Goal: Complete application form: Complete application form

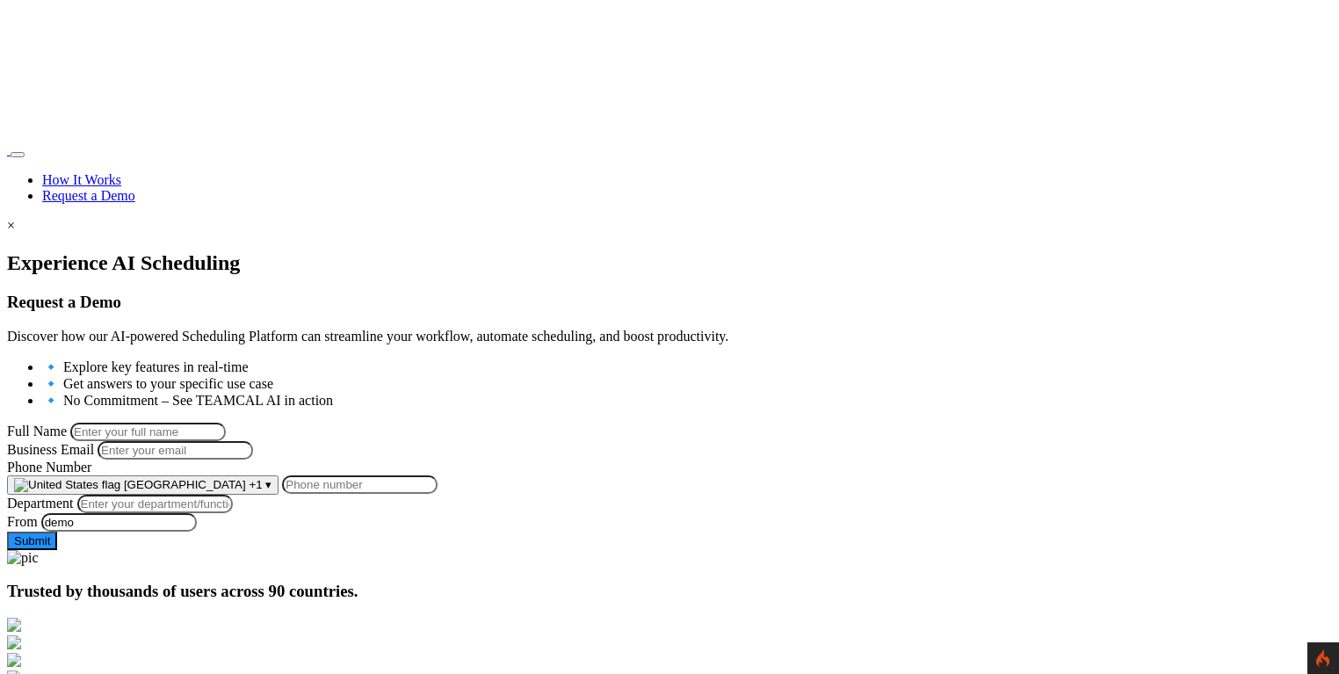
scroll to position [229, 0]
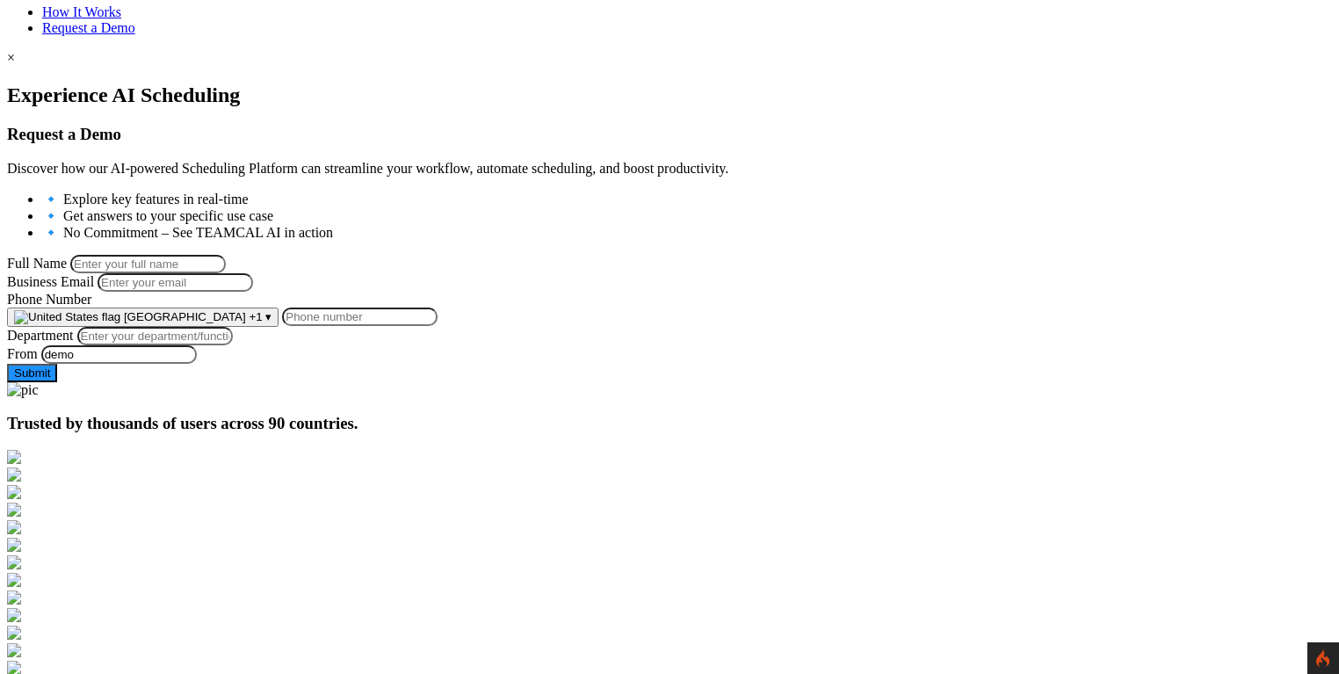
scroll to position [169, 0]
click at [246, 322] on span "[GEOGRAPHIC_DATA]" at bounding box center [185, 315] width 122 height 13
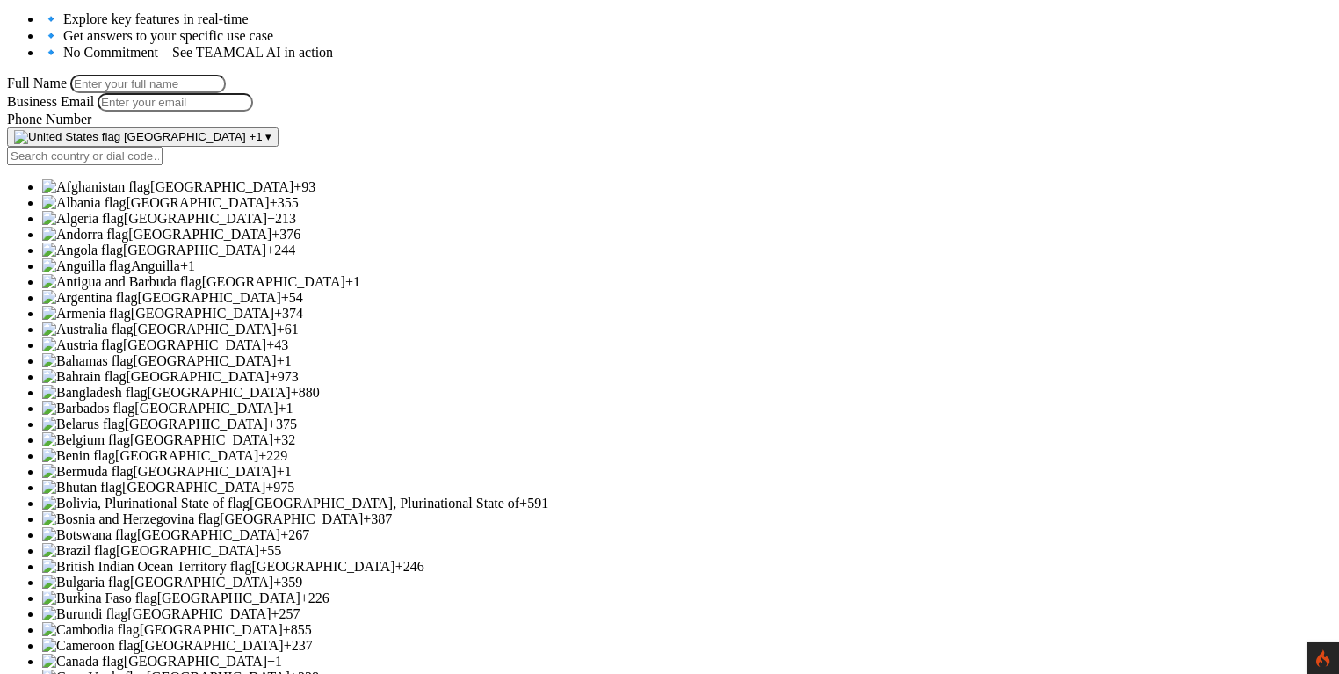
scroll to position [471, 0]
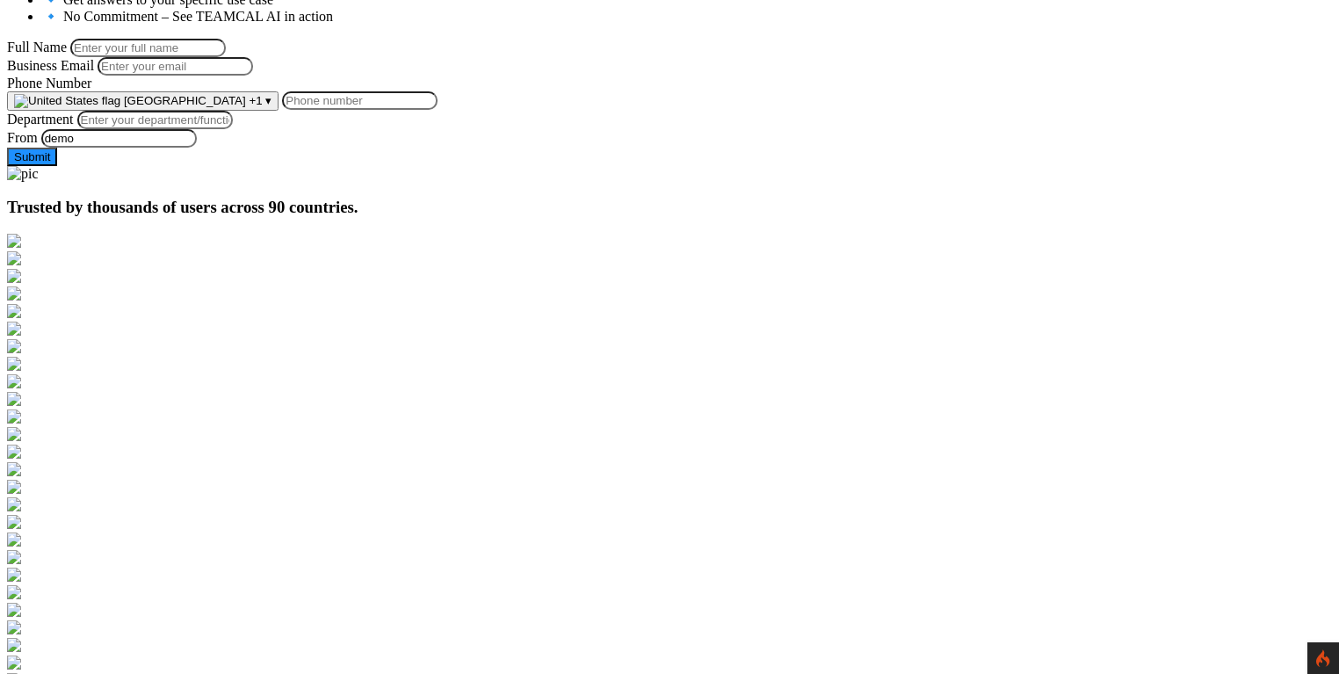
scroll to position [381, 0]
click at [262, 110] on span "+1" at bounding box center [255, 103] width 13 height 13
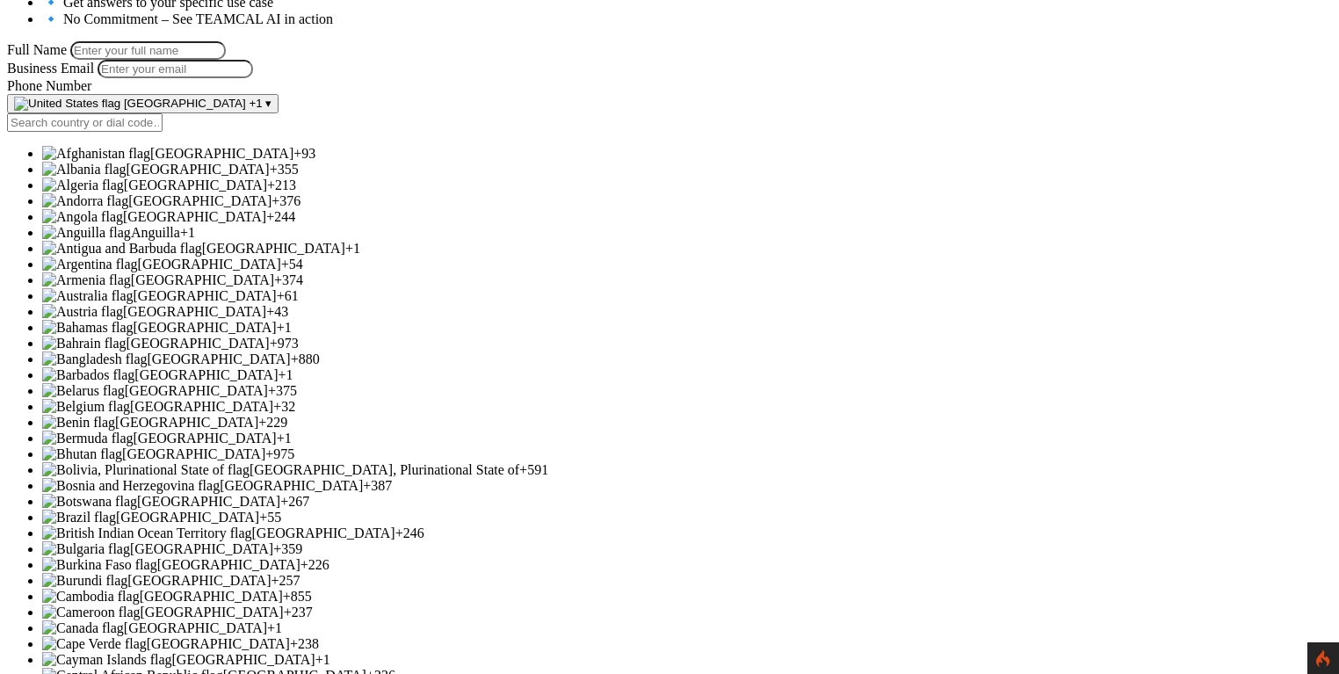
scroll to position [248, 0]
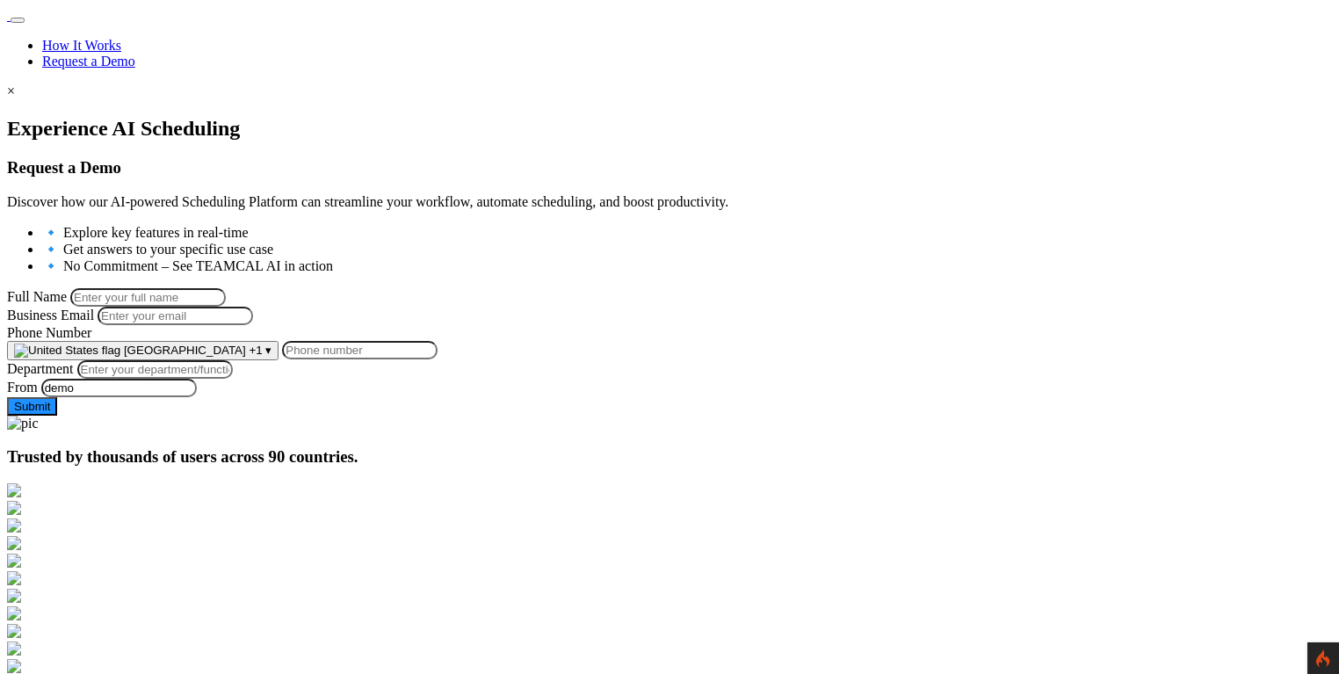
scroll to position [133, 0]
click at [262, 358] on span "+1" at bounding box center [255, 351] width 13 height 13
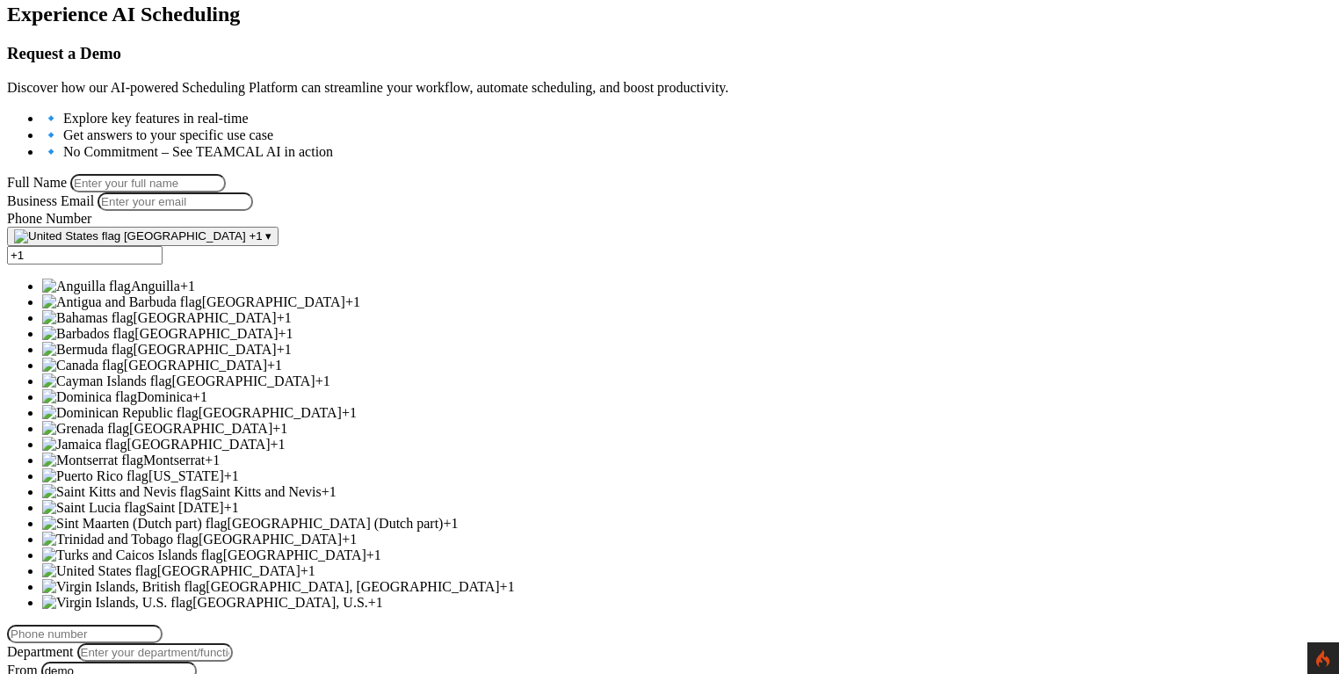
scroll to position [519, 0]
click at [300, 563] on span "[GEOGRAPHIC_DATA]" at bounding box center [228, 570] width 143 height 15
click at [366, 547] on span "[GEOGRAPHIC_DATA]" at bounding box center [294, 554] width 143 height 15
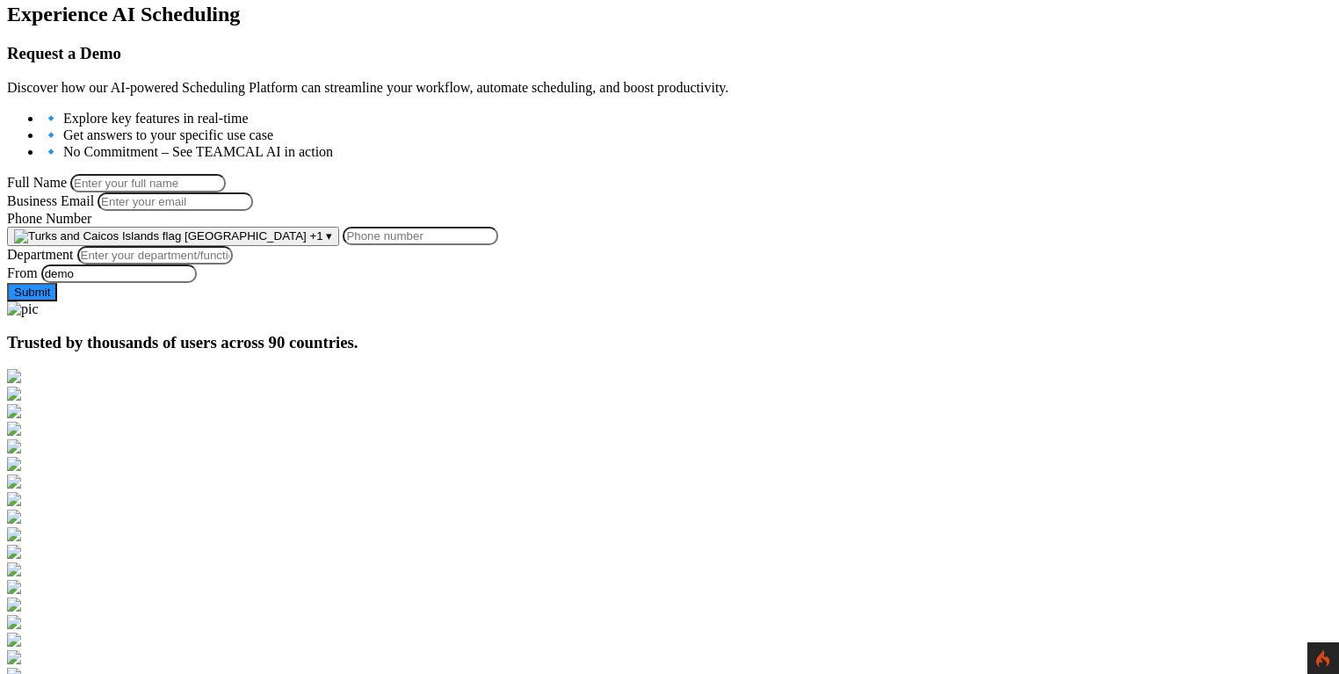
click at [307, 242] on span "[GEOGRAPHIC_DATA]" at bounding box center [245, 235] width 122 height 13
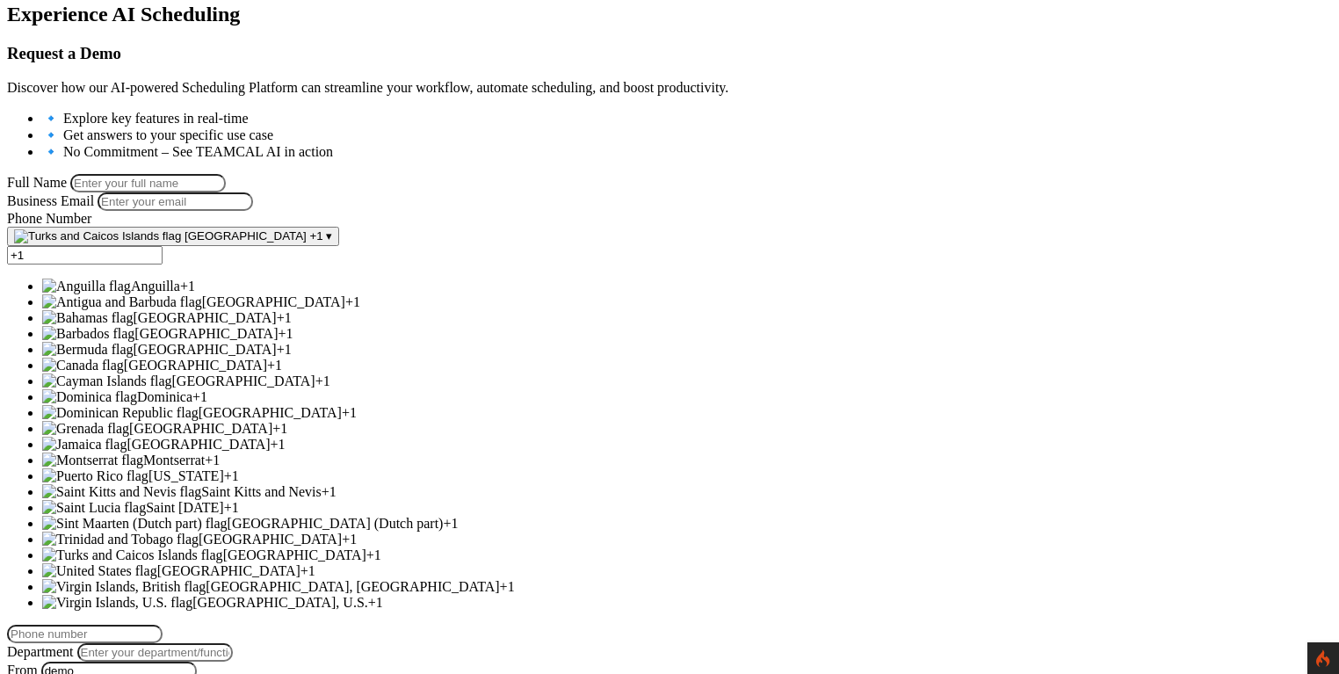
scroll to position [84, 0]
click at [267, 373] on span "[GEOGRAPHIC_DATA]" at bounding box center [195, 365] width 143 height 15
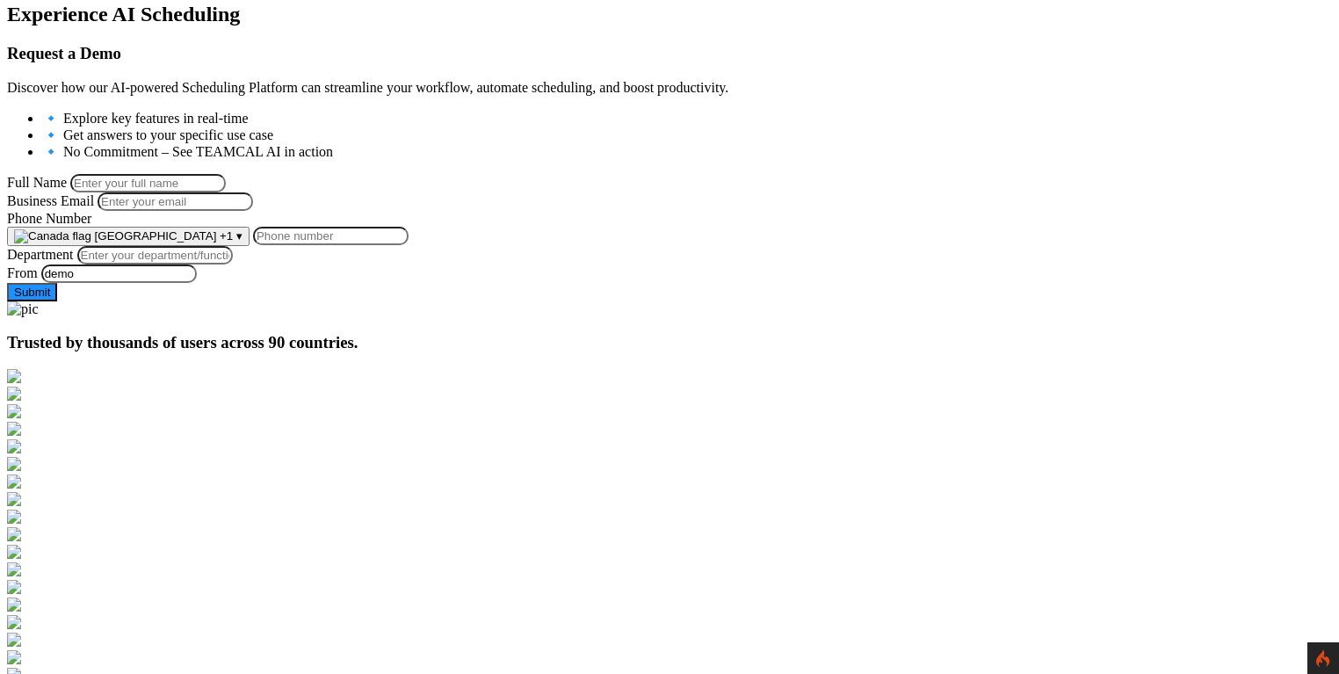
click at [742, 301] on div at bounding box center [669, 301] width 1325 height 0
click at [217, 242] on span "[GEOGRAPHIC_DATA]" at bounding box center [156, 235] width 122 height 13
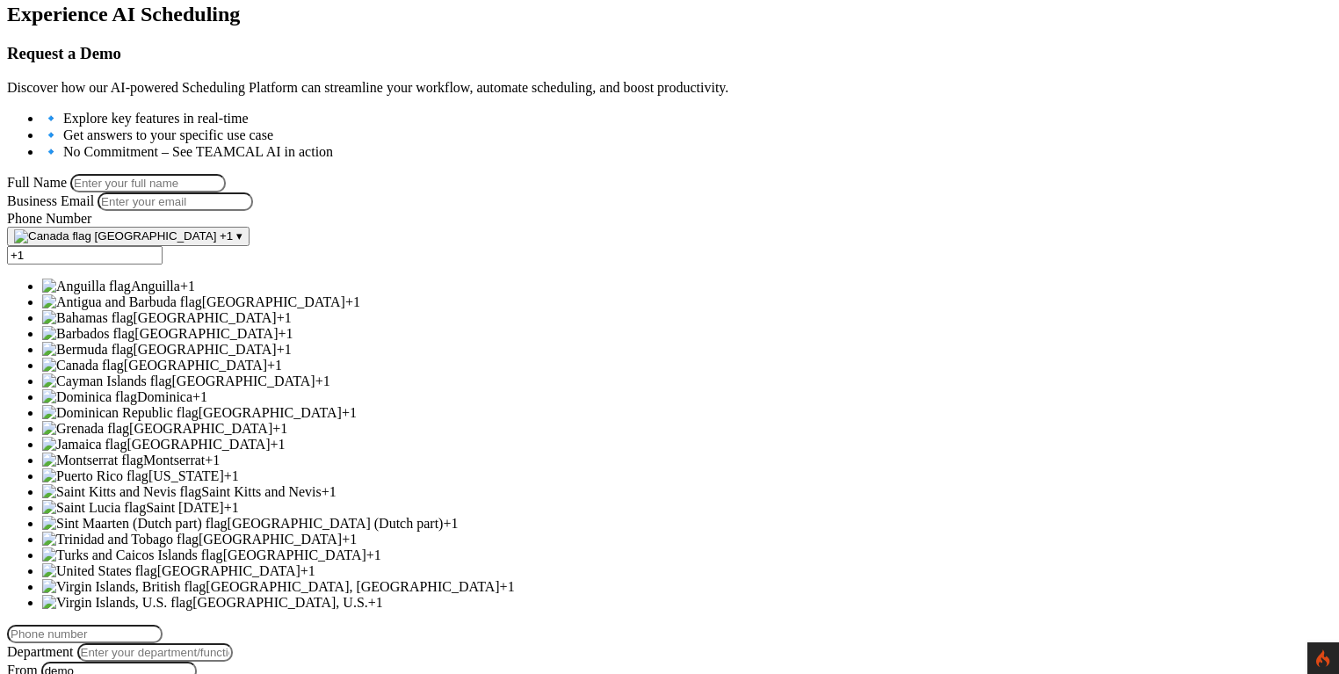
scroll to position [0, 0]
type input "+"
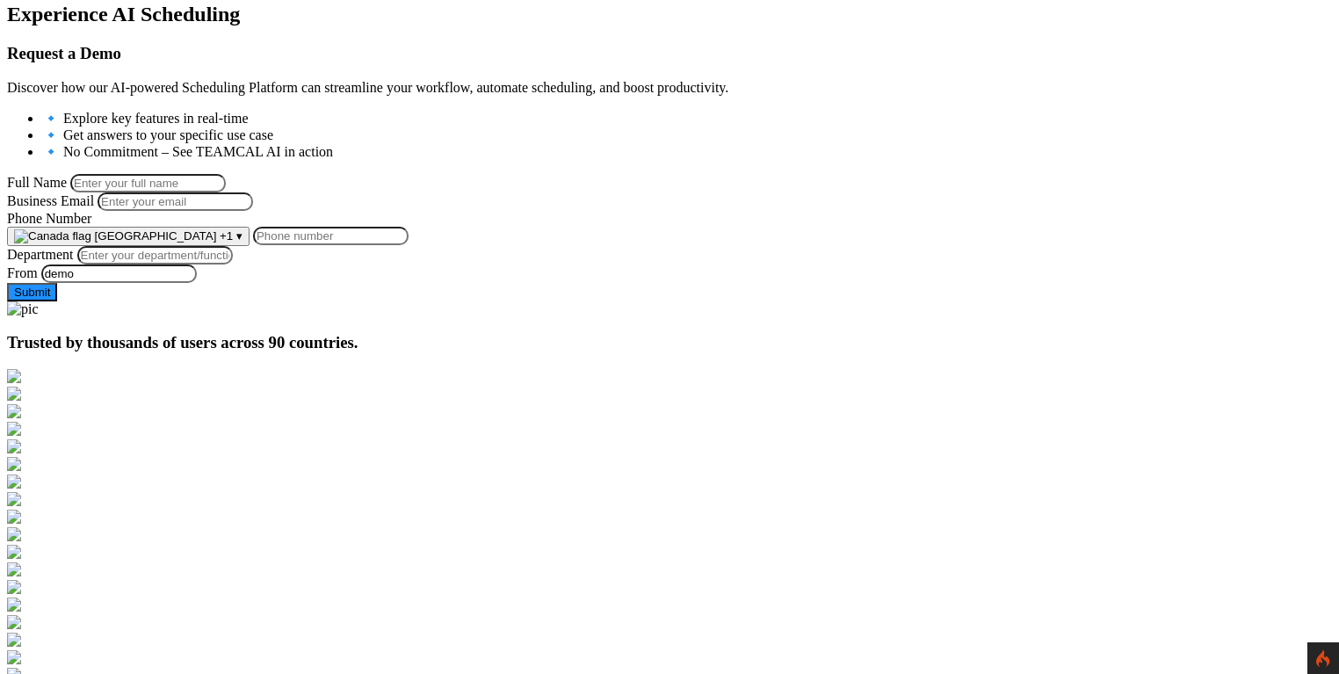
click at [250, 246] on button "Canada +1 ▾" at bounding box center [128, 236] width 242 height 19
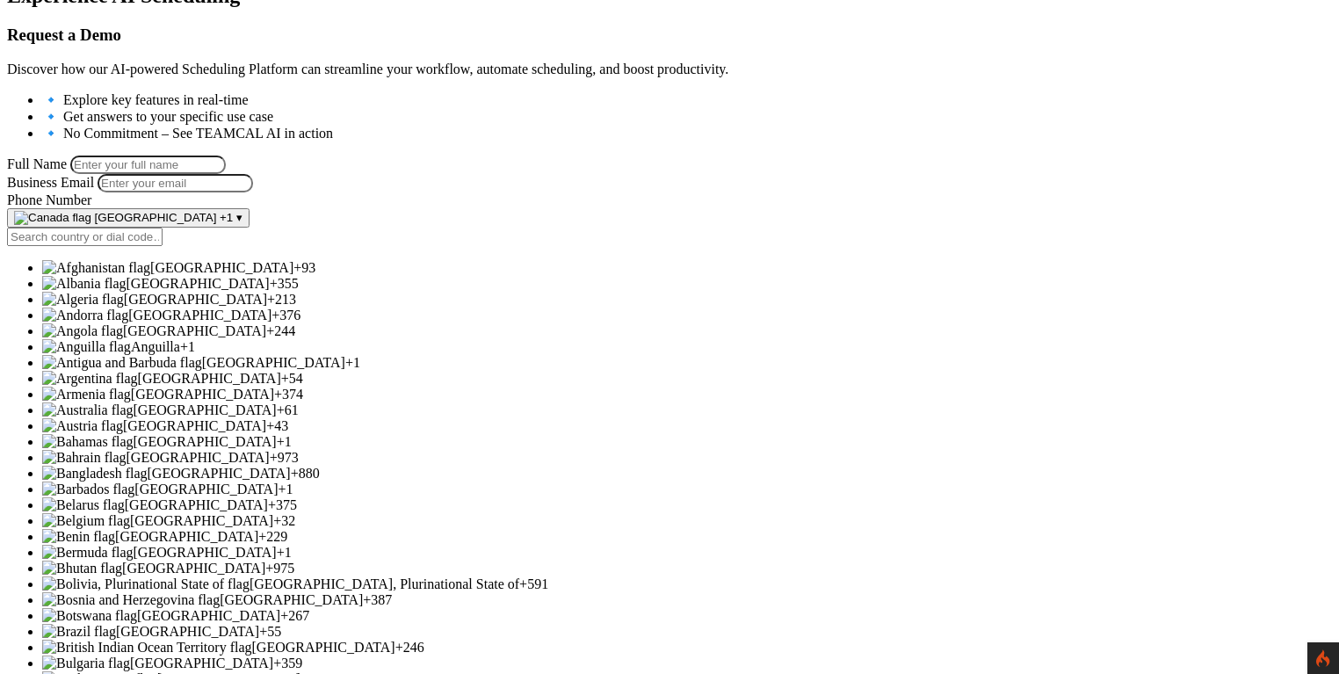
scroll to position [307, 0]
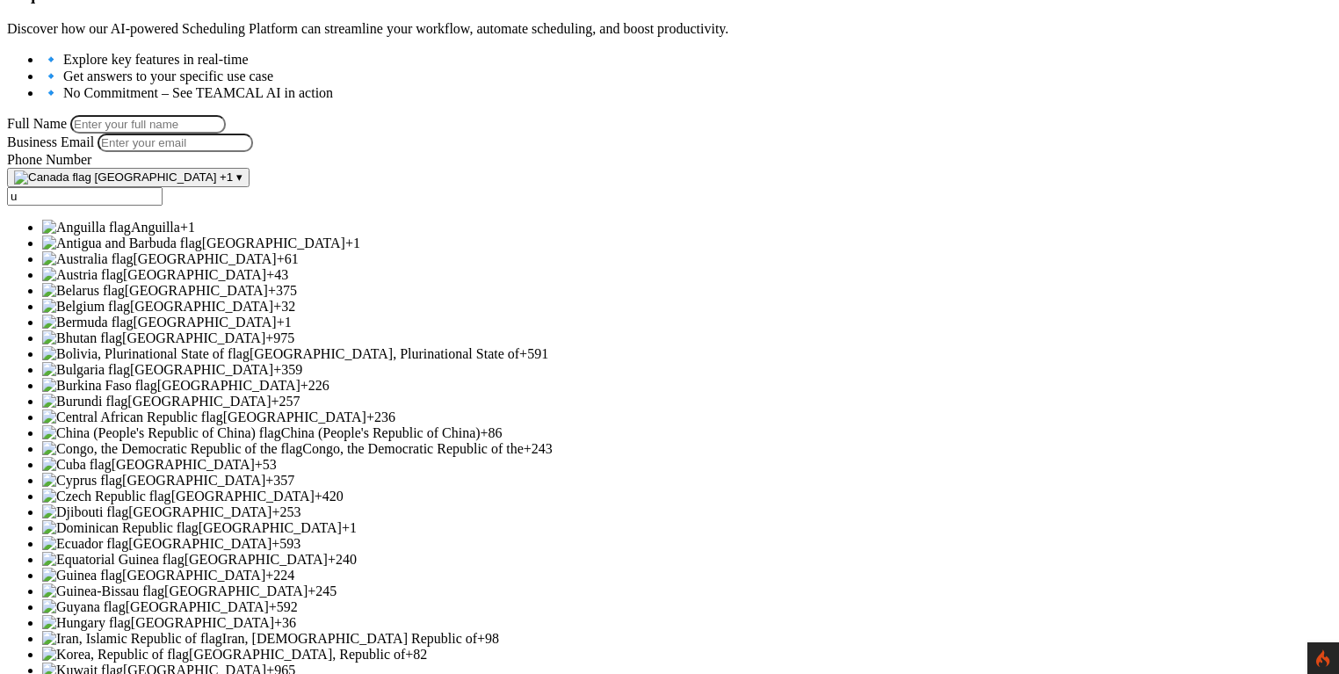
type input "u"
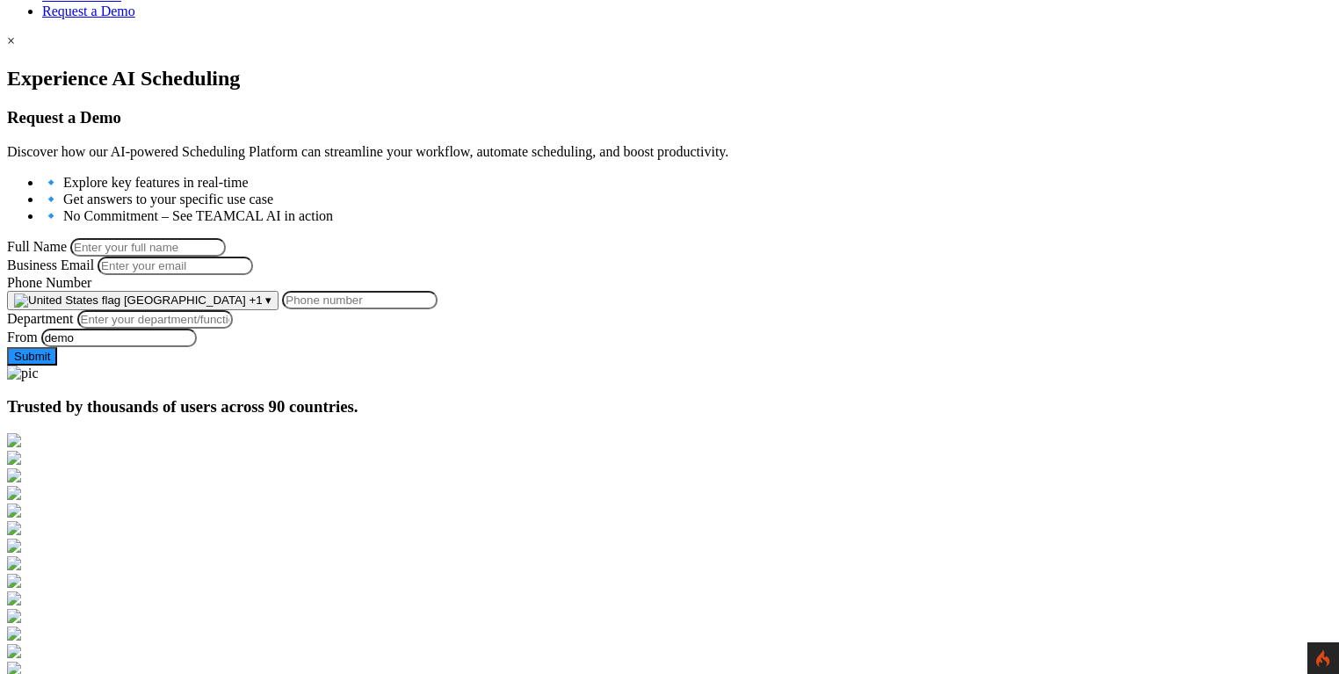
scroll to position [172, 0]
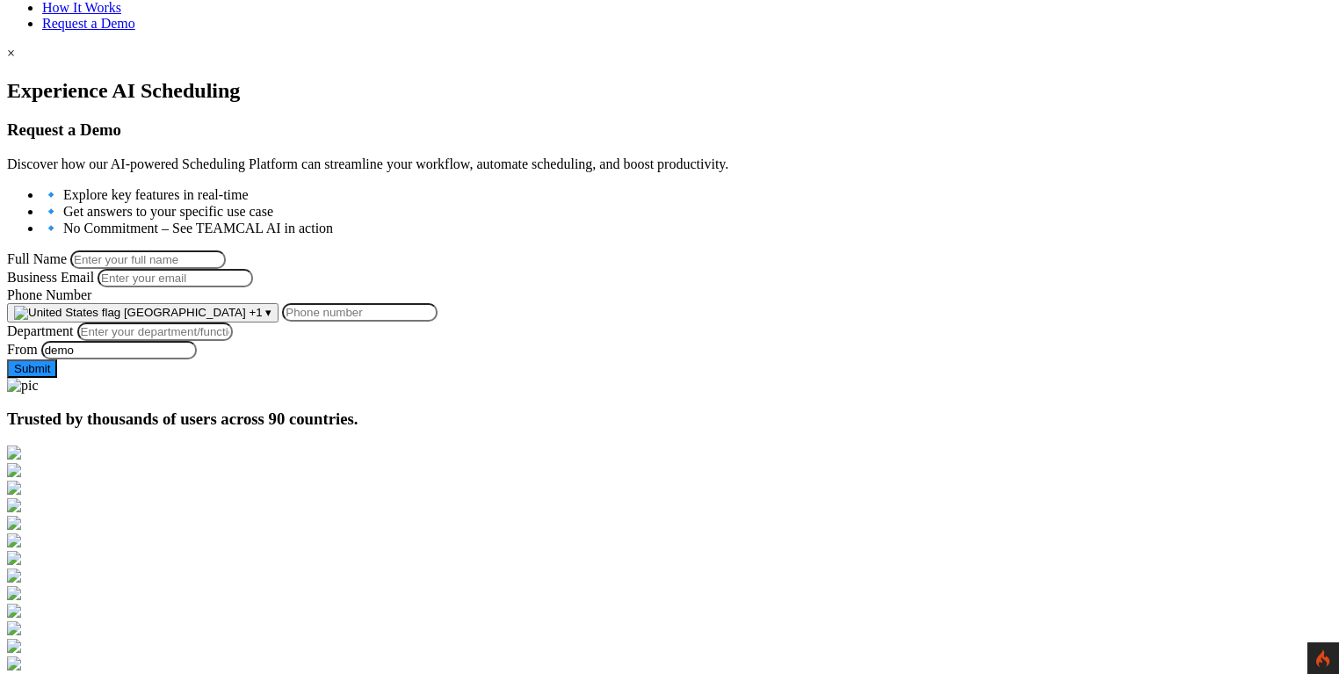
click at [246, 319] on span "[GEOGRAPHIC_DATA]" at bounding box center [185, 312] width 122 height 13
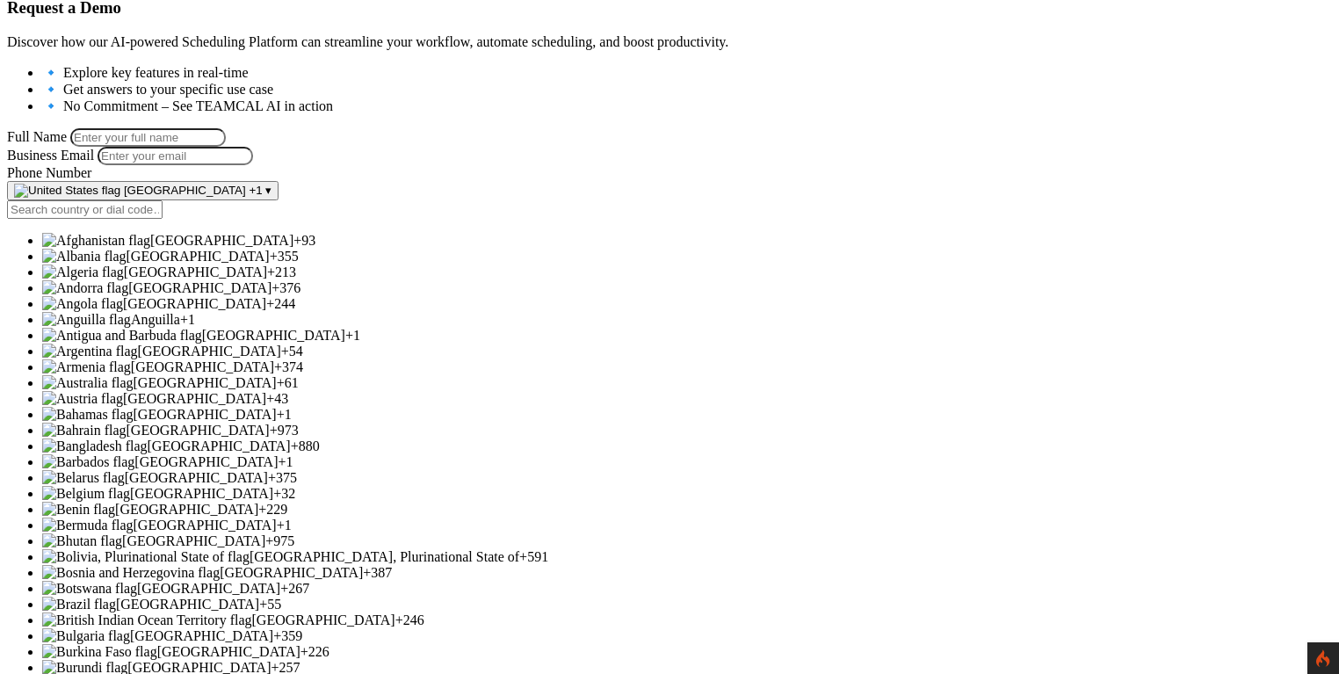
scroll to position [292, 0]
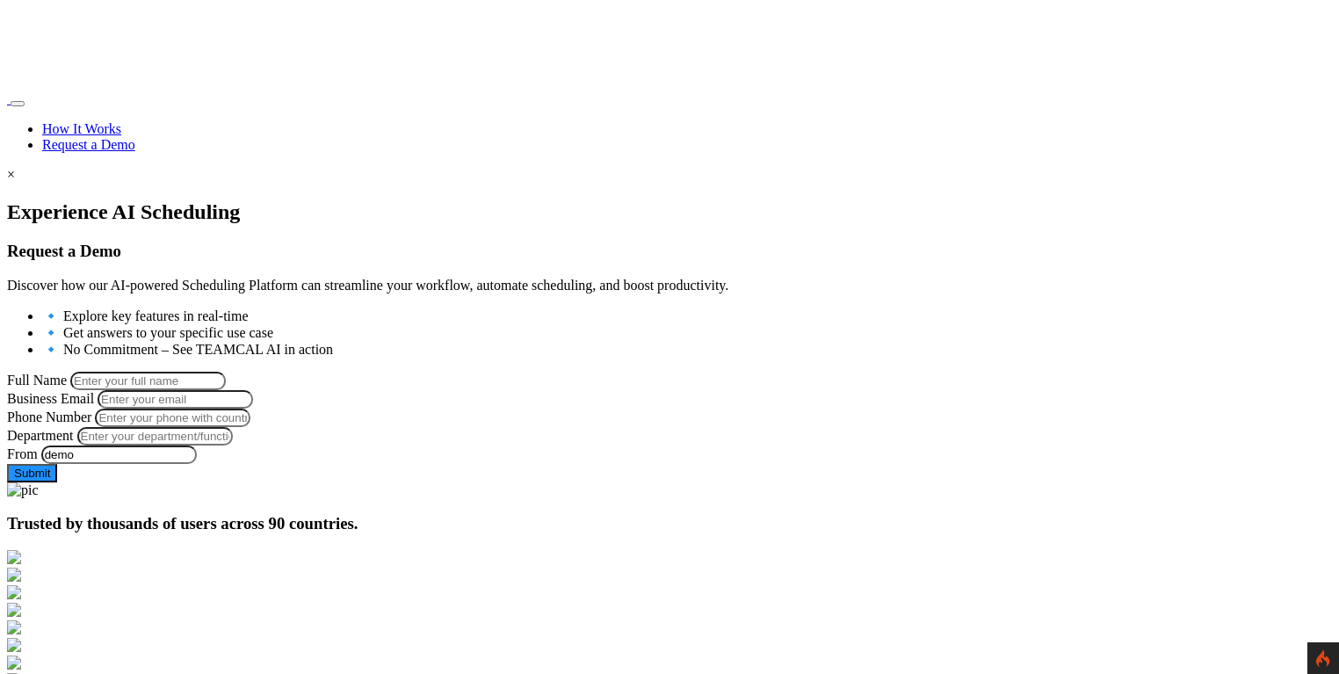
scroll to position [113, 0]
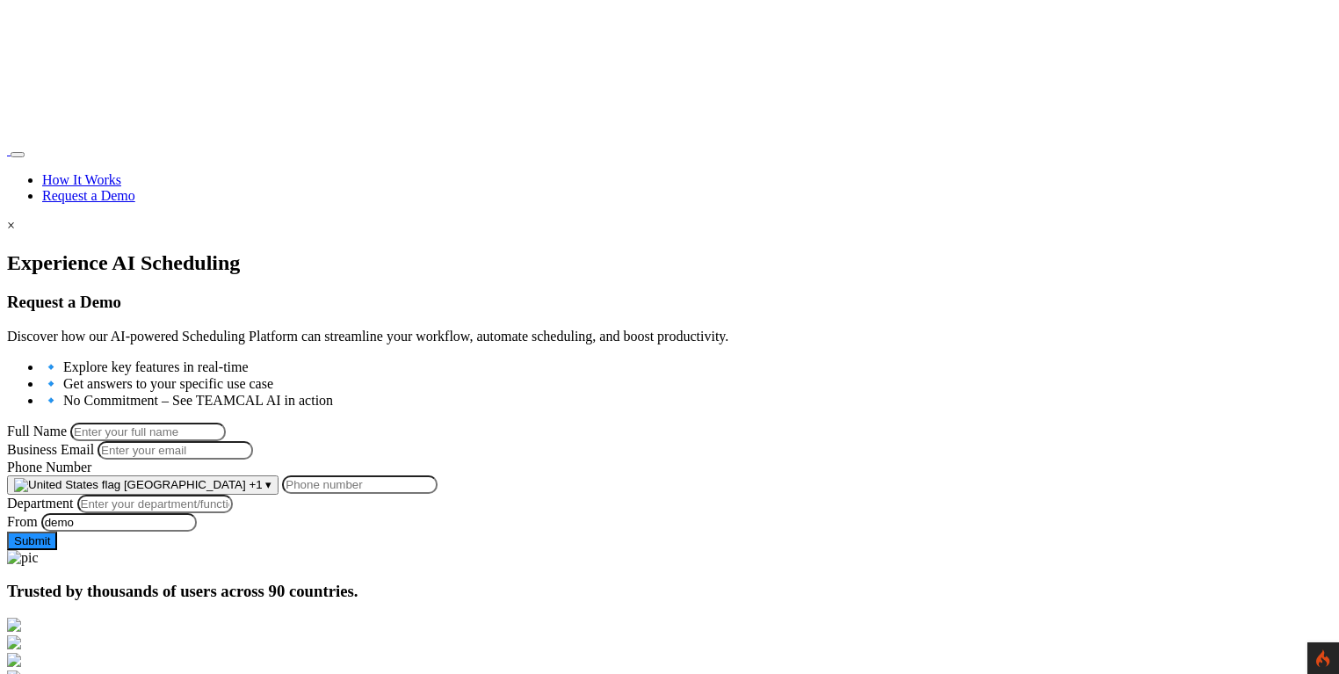
scroll to position [113, 0]
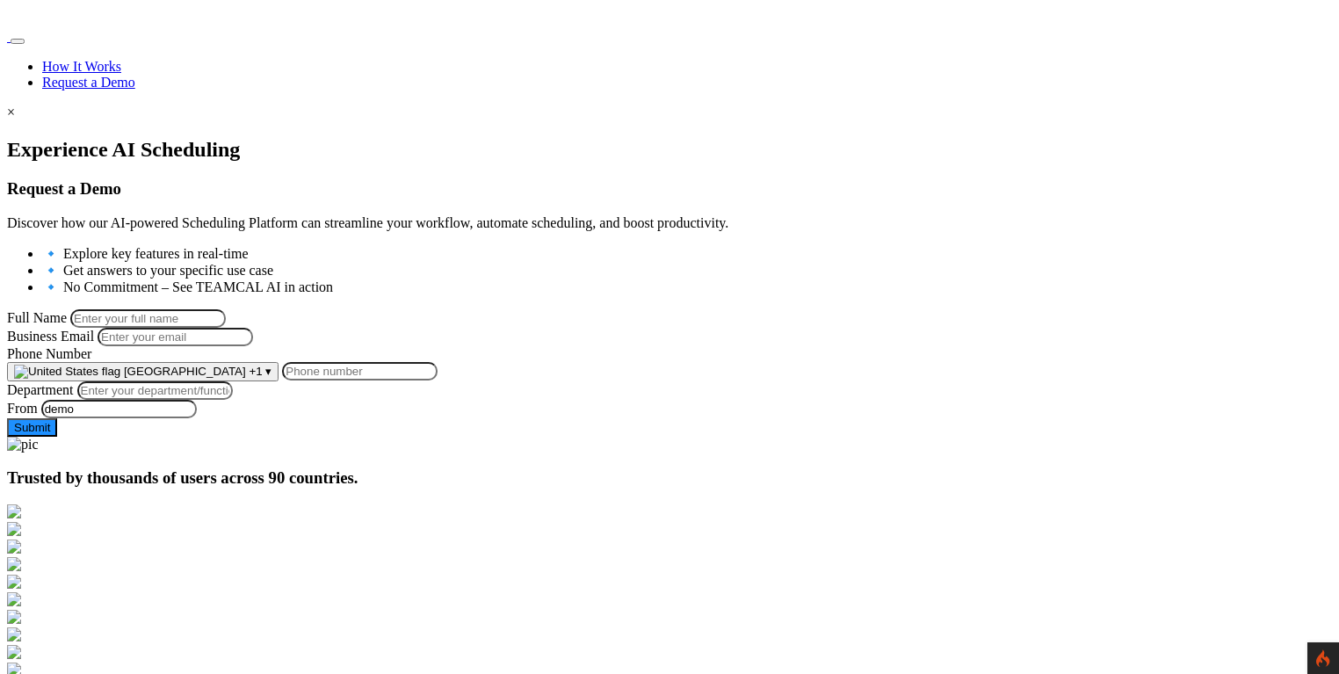
click at [226, 309] on input "Full Name" at bounding box center [148, 318] width 156 height 18
type input "[PERSON_NAME]"
type input "[PERSON_NAME][EMAIL_ADDRESS][PERSON_NAME][DOMAIN_NAME]"
type input "9258644697"
click at [233, 400] on input "Department" at bounding box center [155, 390] width 156 height 18
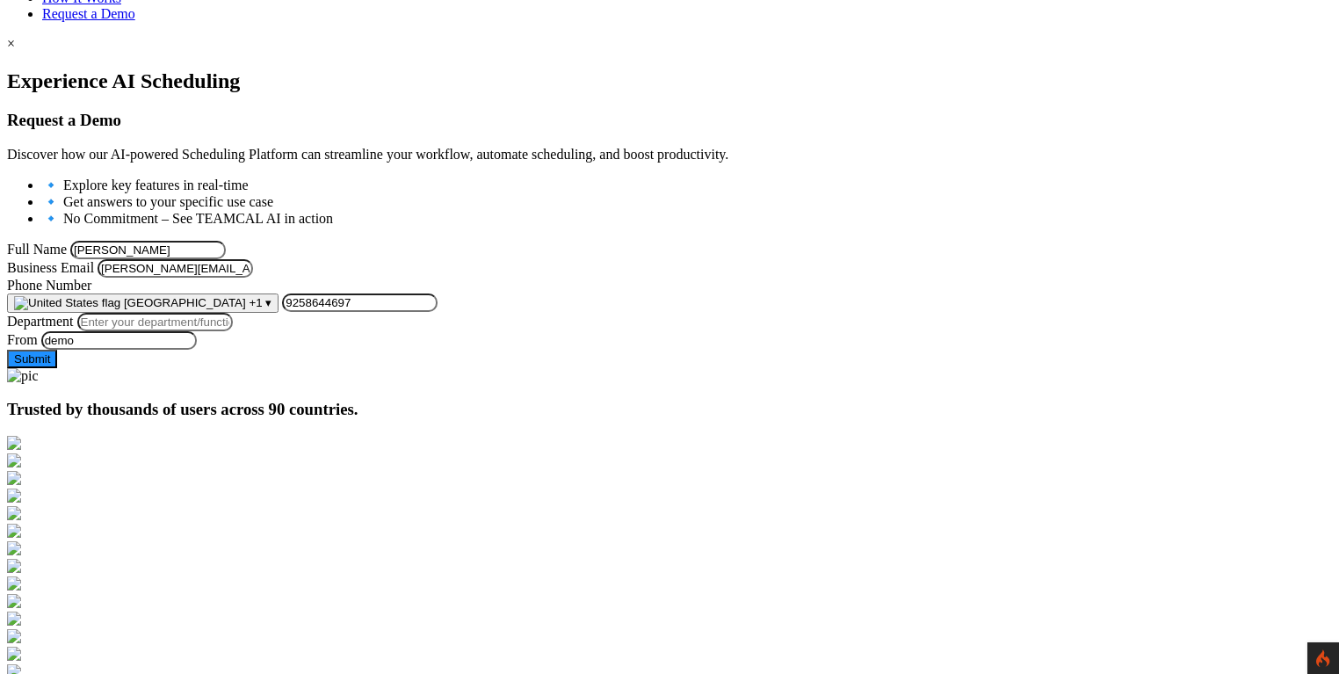
scroll to position [190, 0]
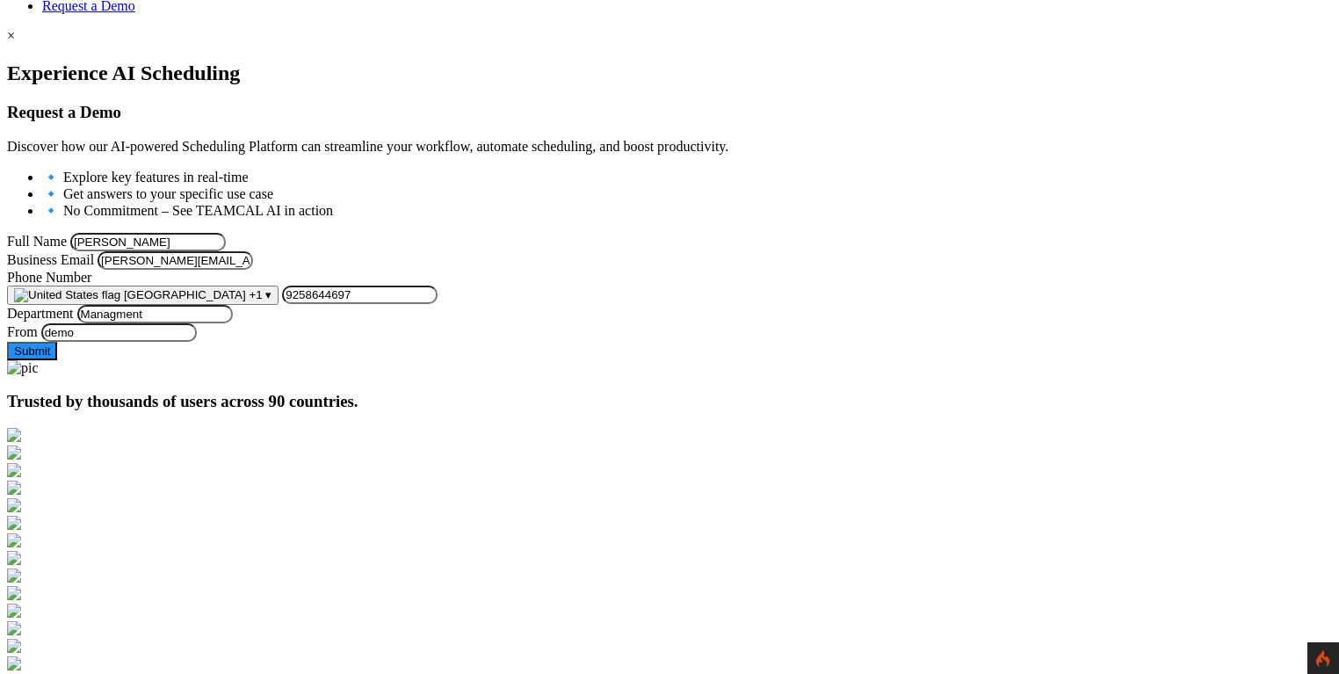
type input "Managment"
click at [57, 360] on button "Submit" at bounding box center [32, 351] width 50 height 18
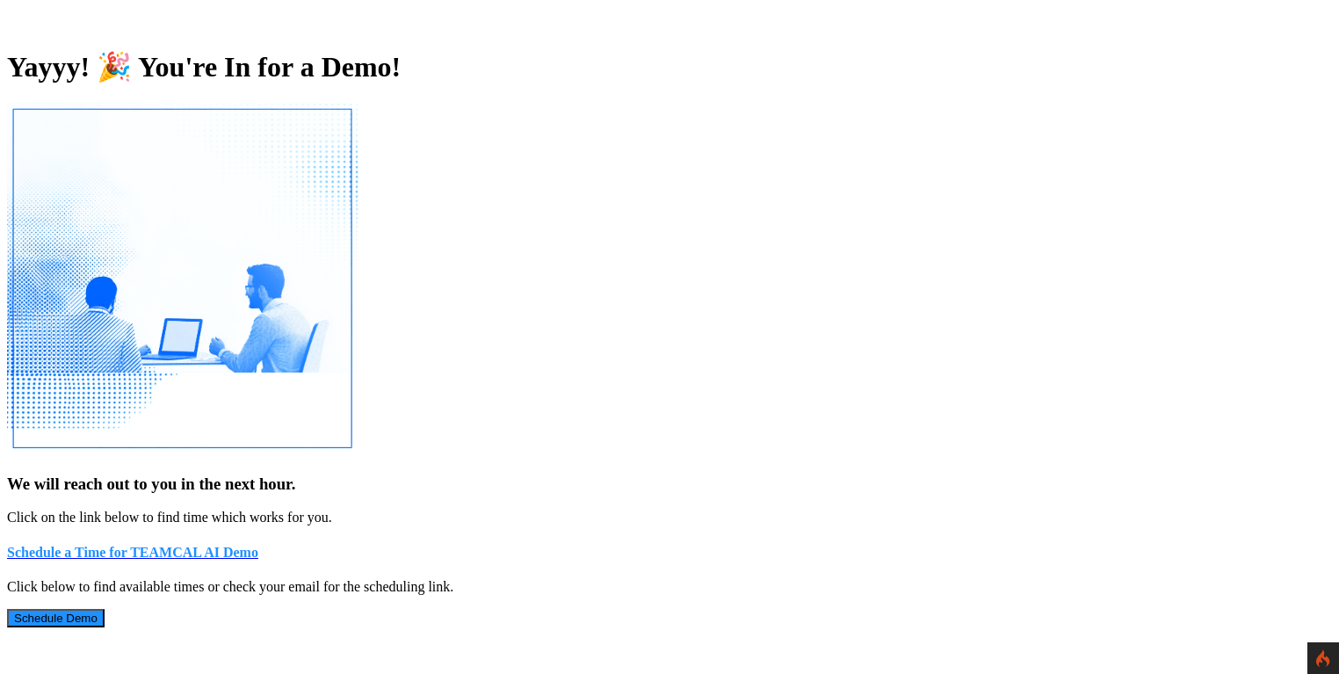
scroll to position [288, 0]
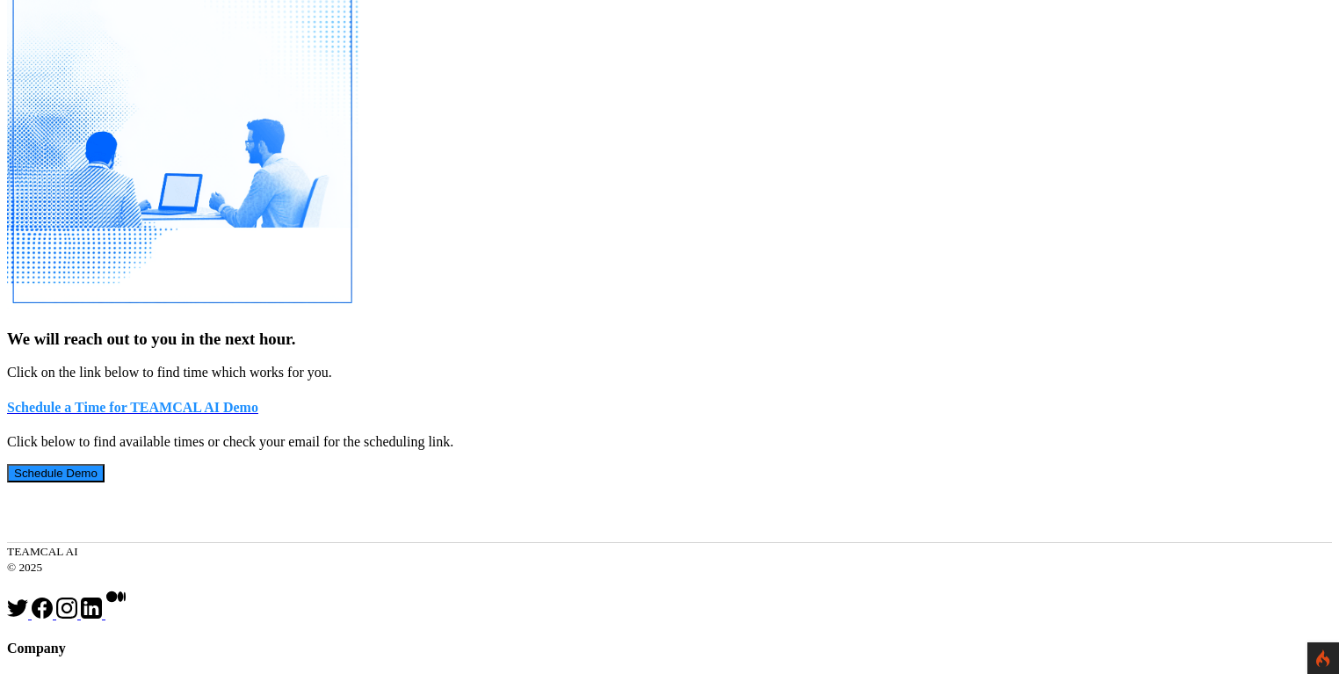
click at [105, 464] on button "Schedule Demo" at bounding box center [56, 473] width 98 height 18
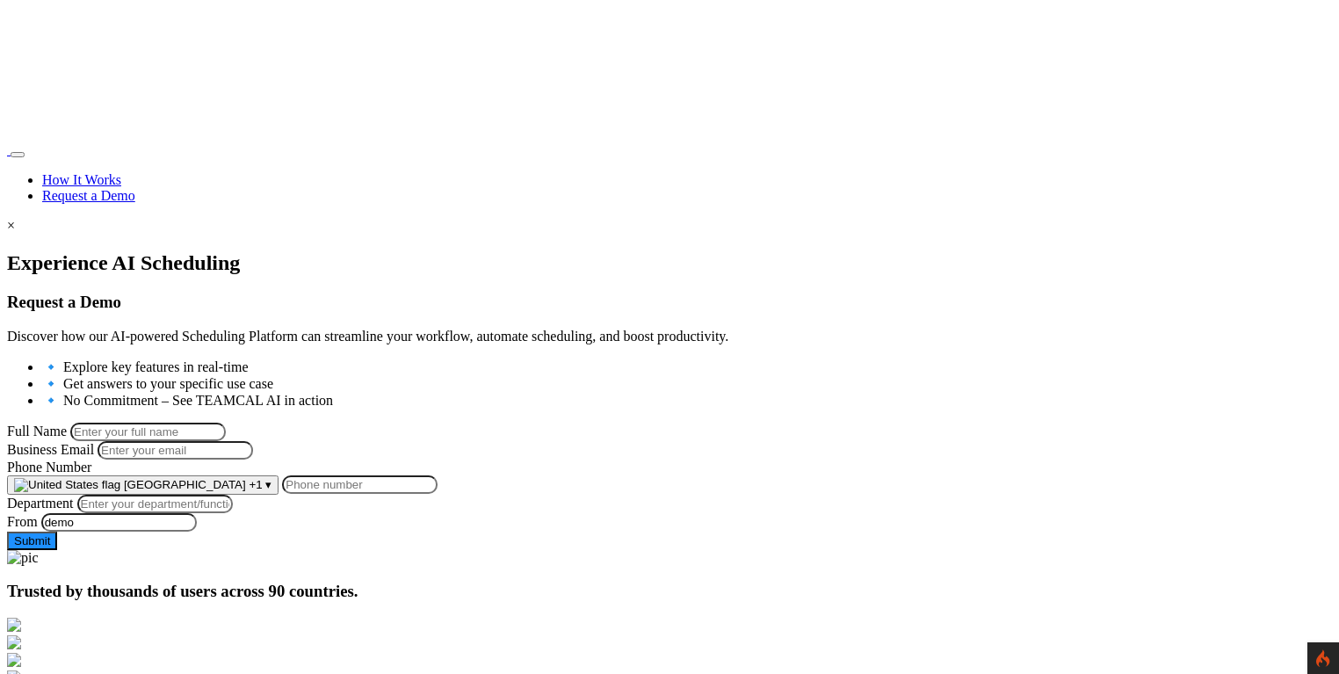
scroll to position [292, 0]
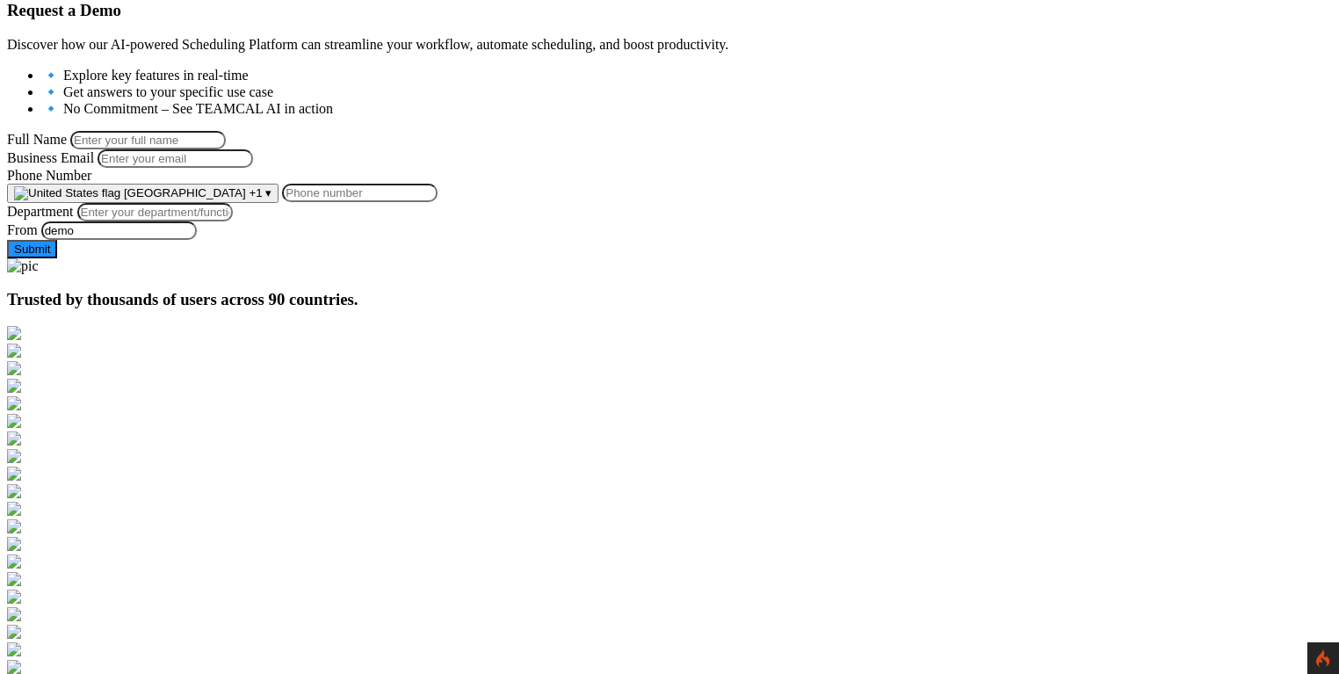
click at [438, 202] on input "Phone Number" at bounding box center [360, 193] width 156 height 18
click at [279, 203] on button "United States +1 ▾" at bounding box center [142, 193] width 271 height 19
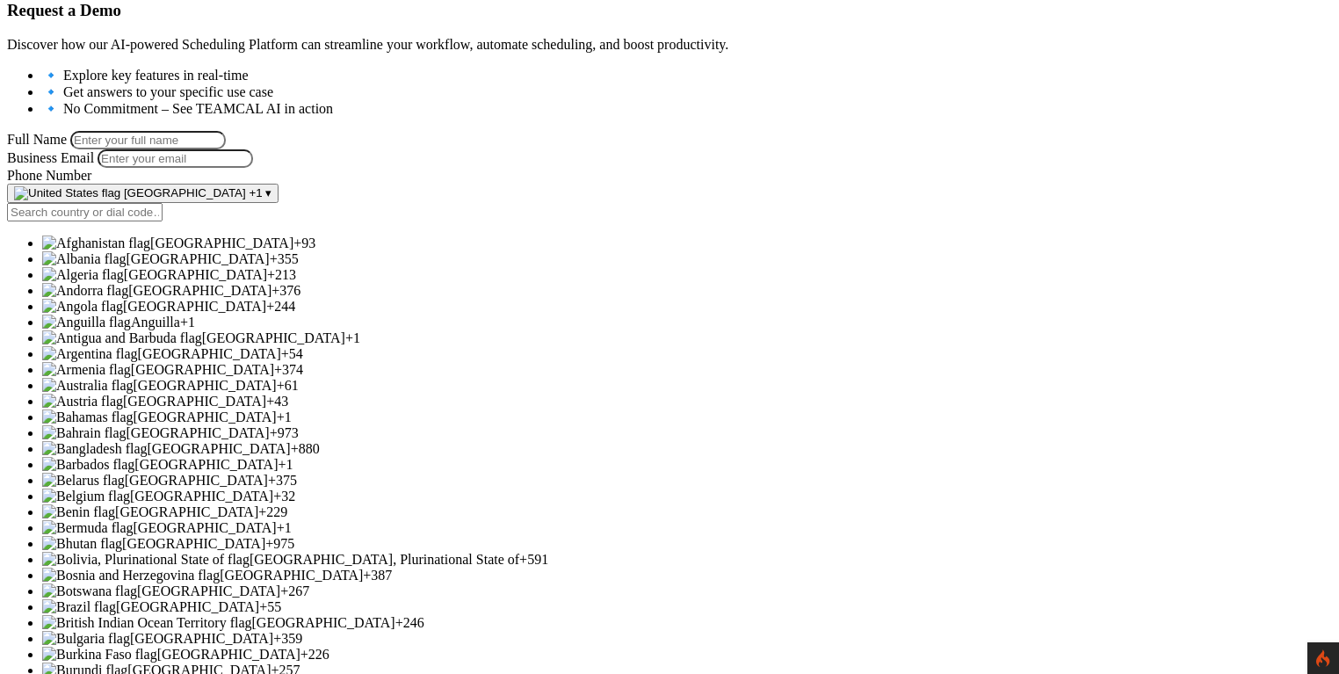
scroll to position [564, 0]
click at [417, 552] on span "[GEOGRAPHIC_DATA], Plurinational State of" at bounding box center [385, 559] width 270 height 15
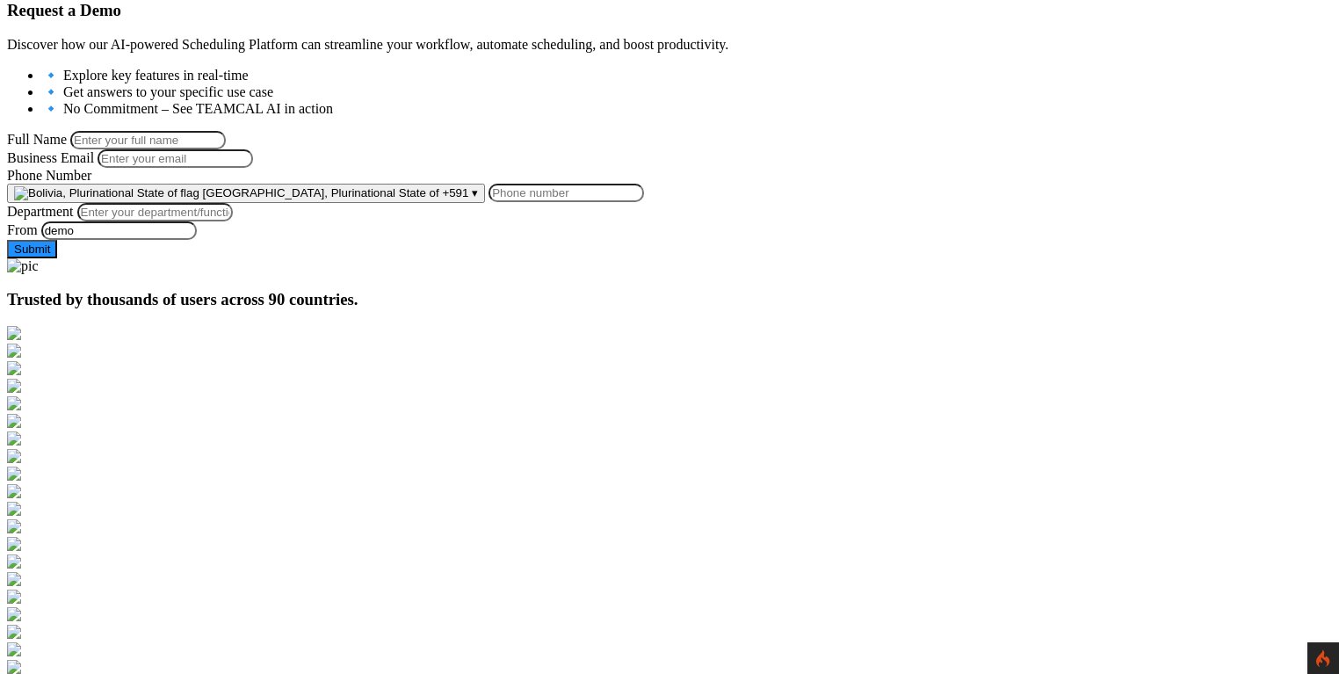
click at [558, 202] on input "Phone Number" at bounding box center [566, 193] width 156 height 18
click at [432, 199] on span "[GEOGRAPHIC_DATA], Plurinational State of" at bounding box center [321, 192] width 236 height 13
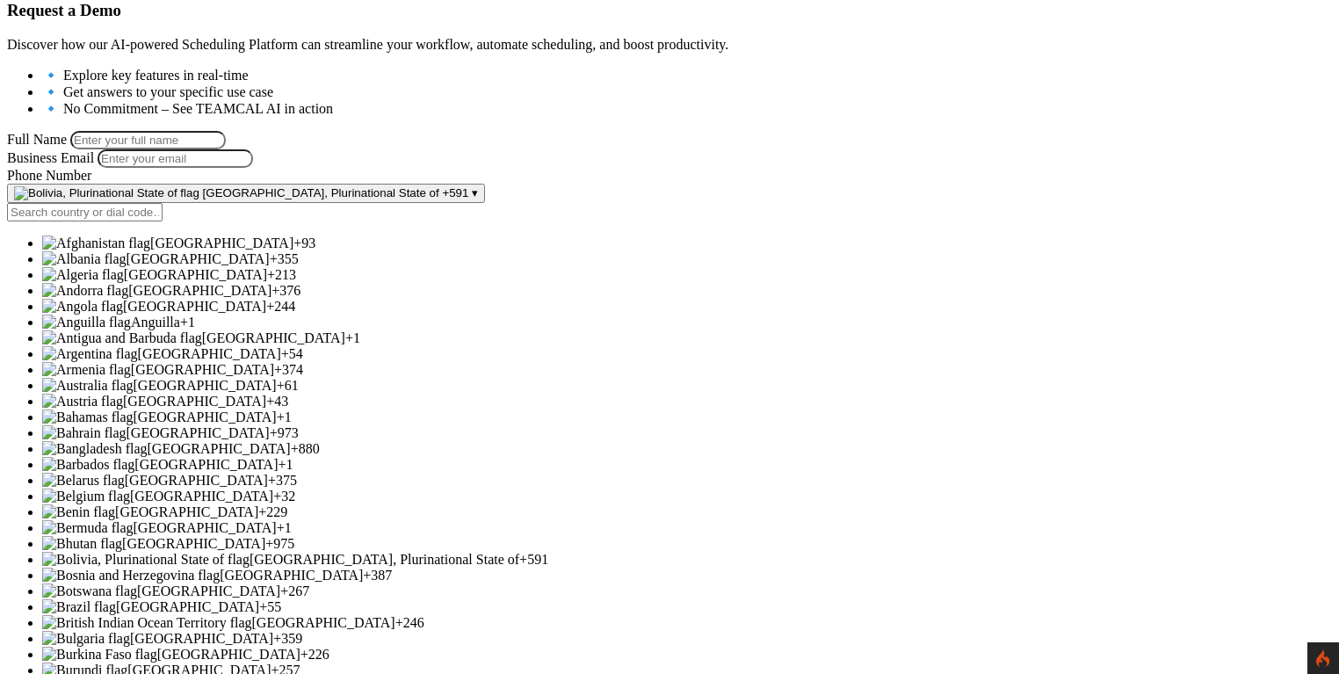
scroll to position [1128, 0]
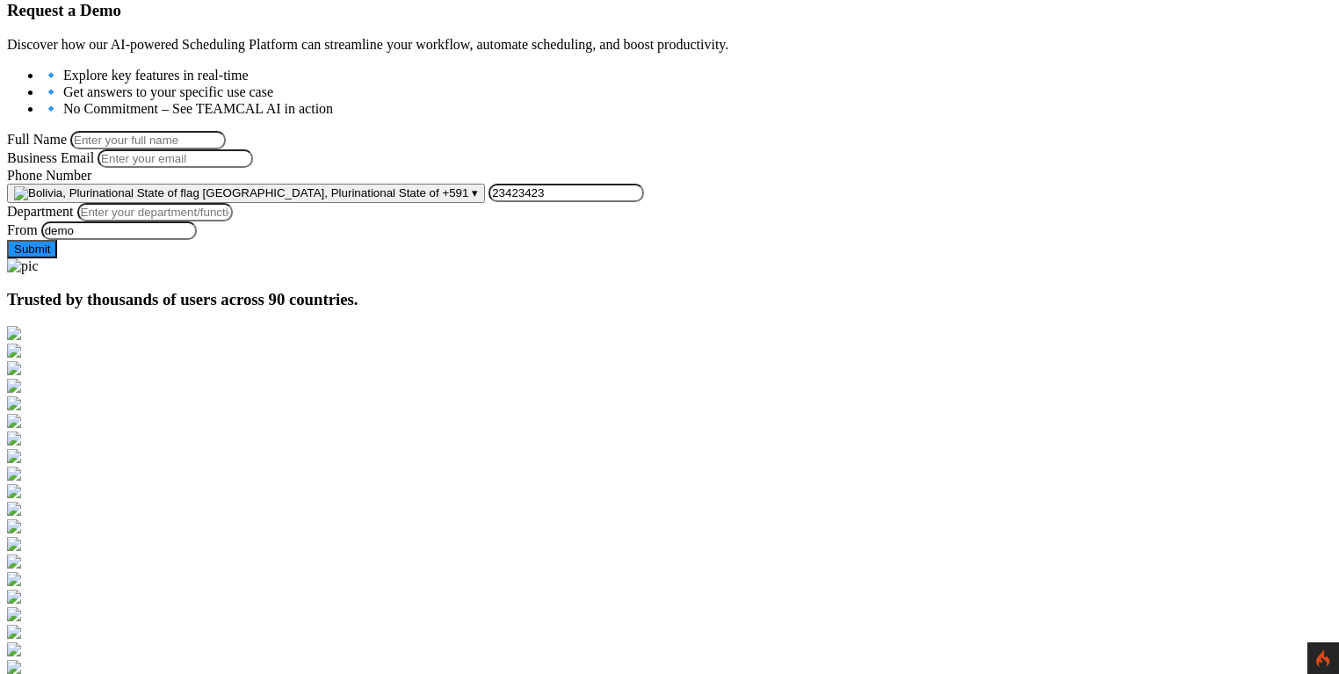
drag, startPoint x: 533, startPoint y: 280, endPoint x: 582, endPoint y: 281, distance: 49.2
click at [582, 202] on input "23423423" at bounding box center [566, 193] width 156 height 18
click at [602, 202] on input "23423423" at bounding box center [566, 193] width 156 height 18
type input "2"
click at [659, 258] on div "Experience AI Scheduling Request a Demo Discover how our AI-powered Scheduling …" at bounding box center [669, 109] width 1325 height 299
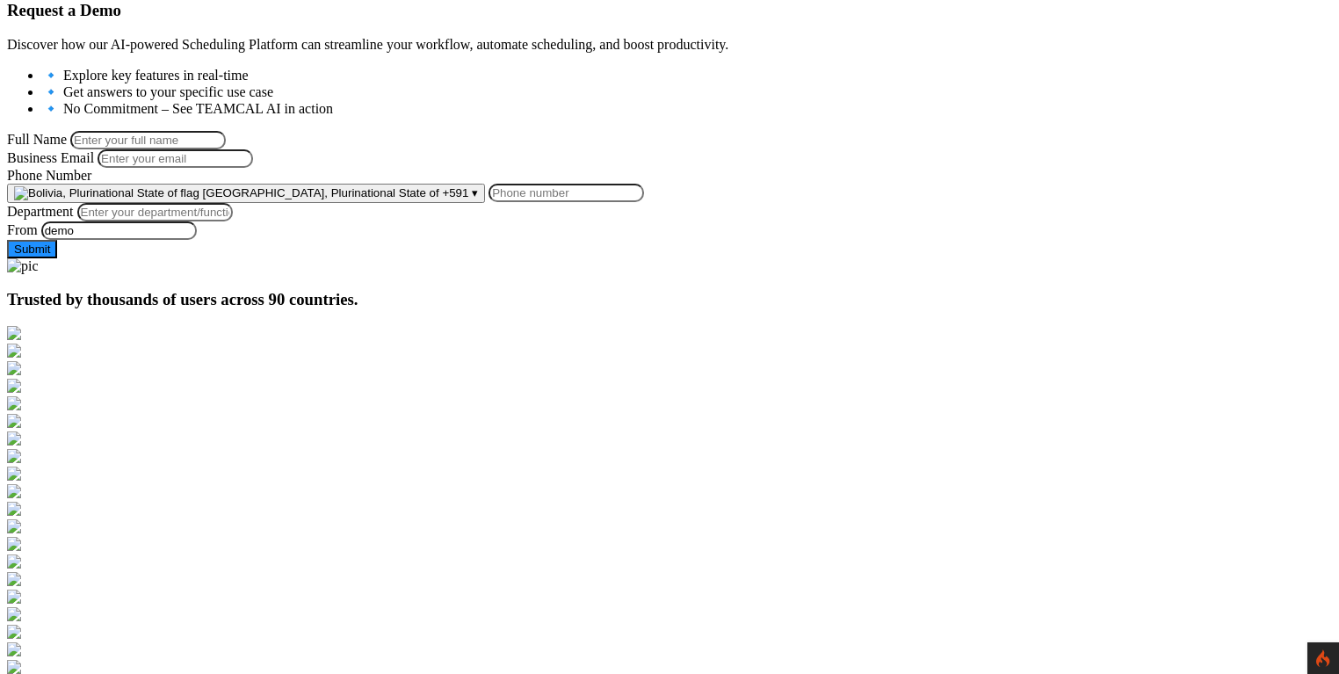
click at [468, 199] on span "+591" at bounding box center [455, 192] width 26 height 13
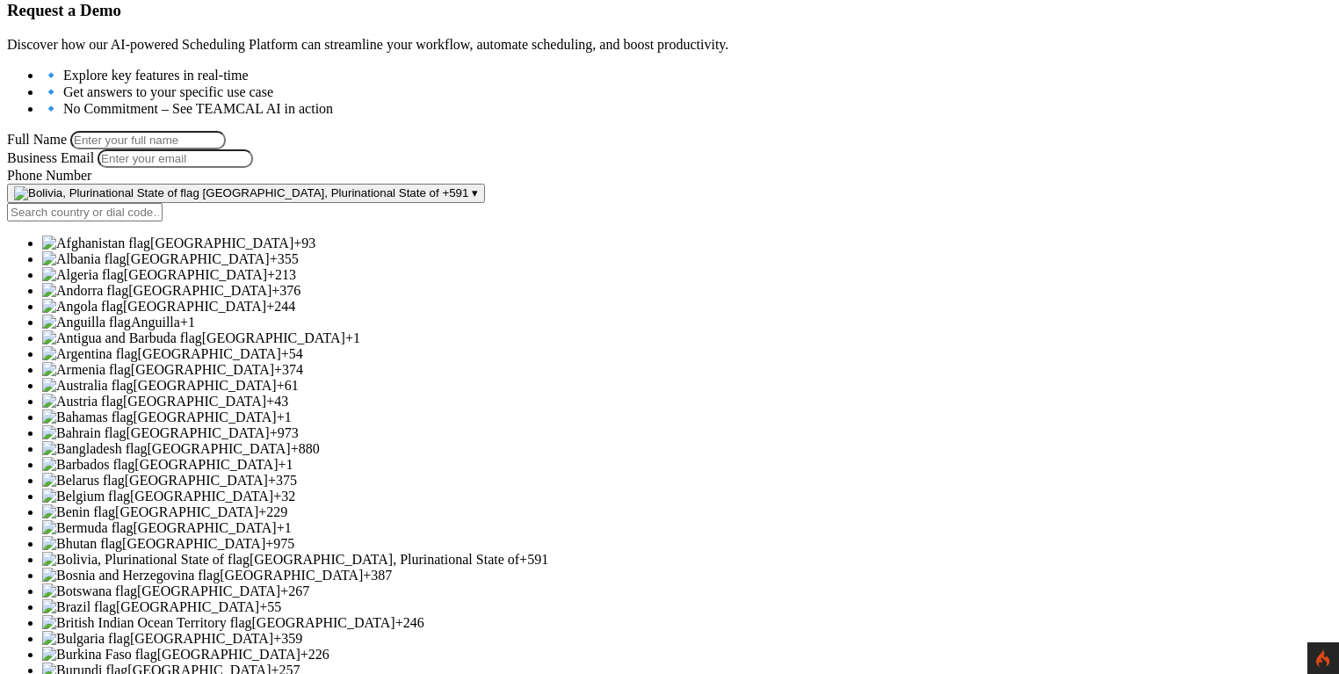
scroll to position [4223, 0]
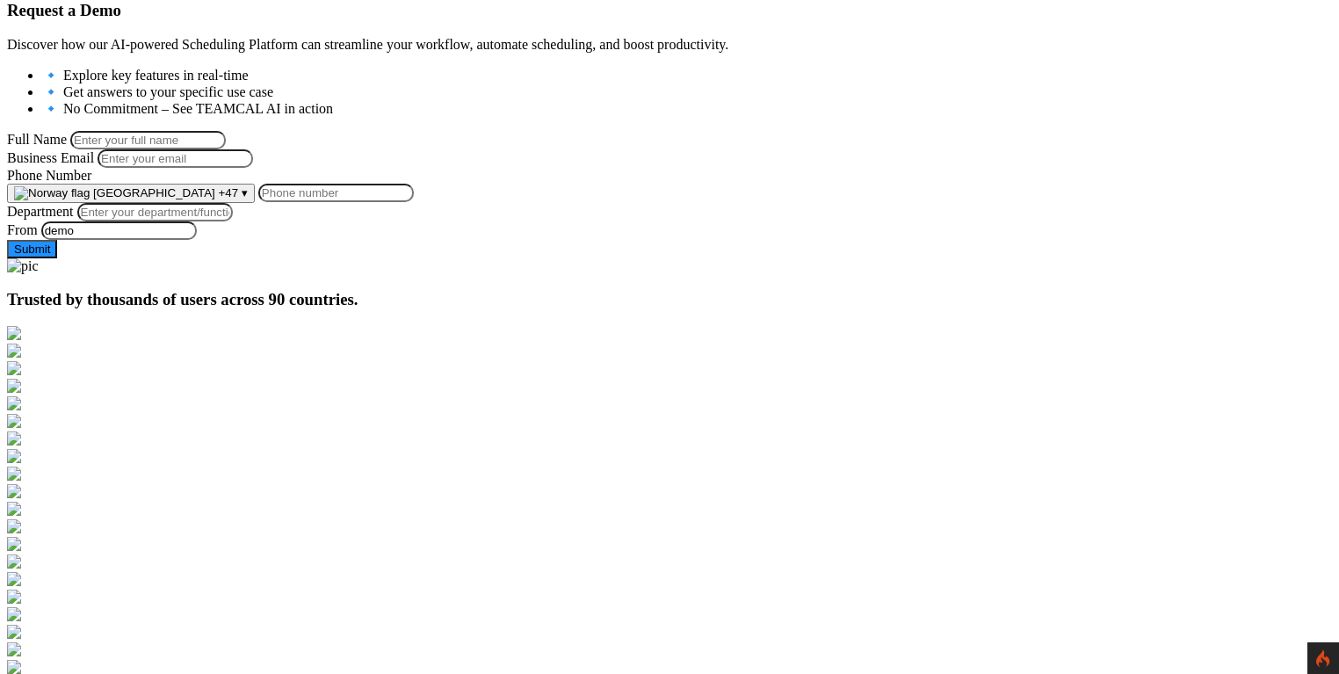
click at [414, 202] on input "Phone Number" at bounding box center [336, 193] width 156 height 18
click at [226, 131] on input "Full Name" at bounding box center [148, 140] width 156 height 18
type input "George Burin"
type input "george.burin@comcast.net"
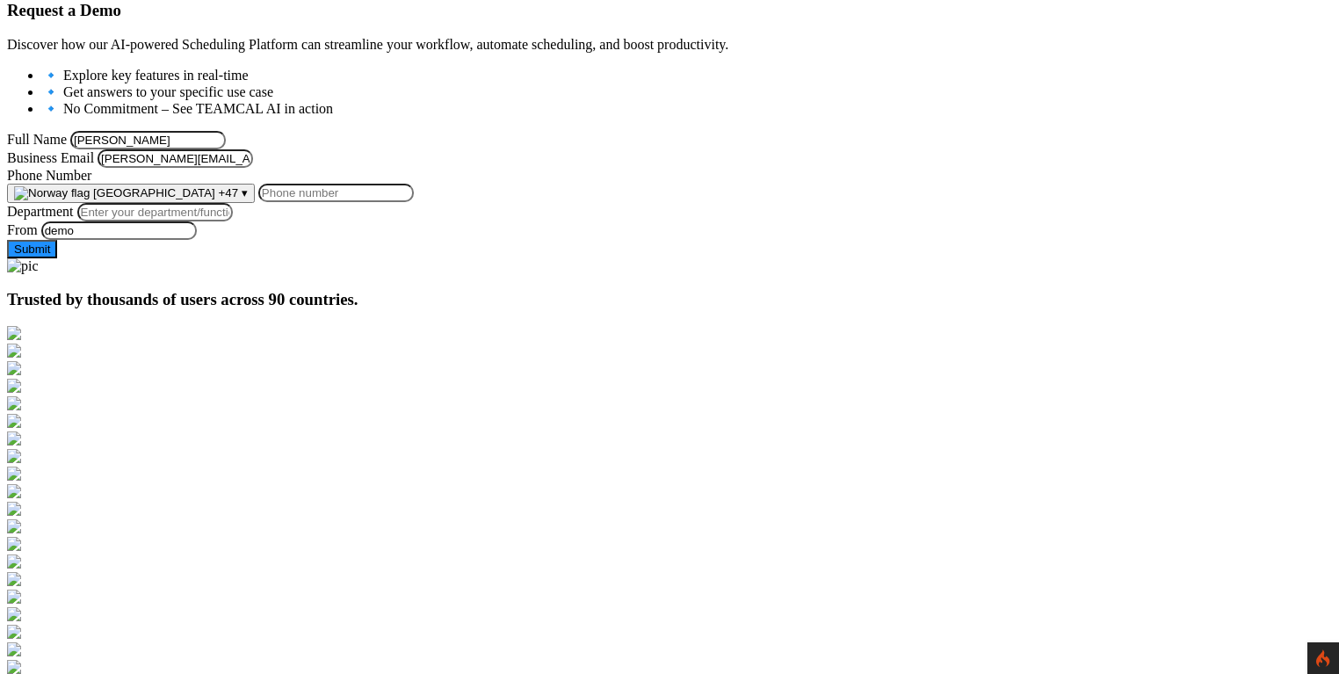
type input "58644697"
click at [233, 221] on input "Department" at bounding box center [155, 212] width 156 height 18
type input "Managment"
click at [57, 258] on button "Submit" at bounding box center [32, 249] width 50 height 18
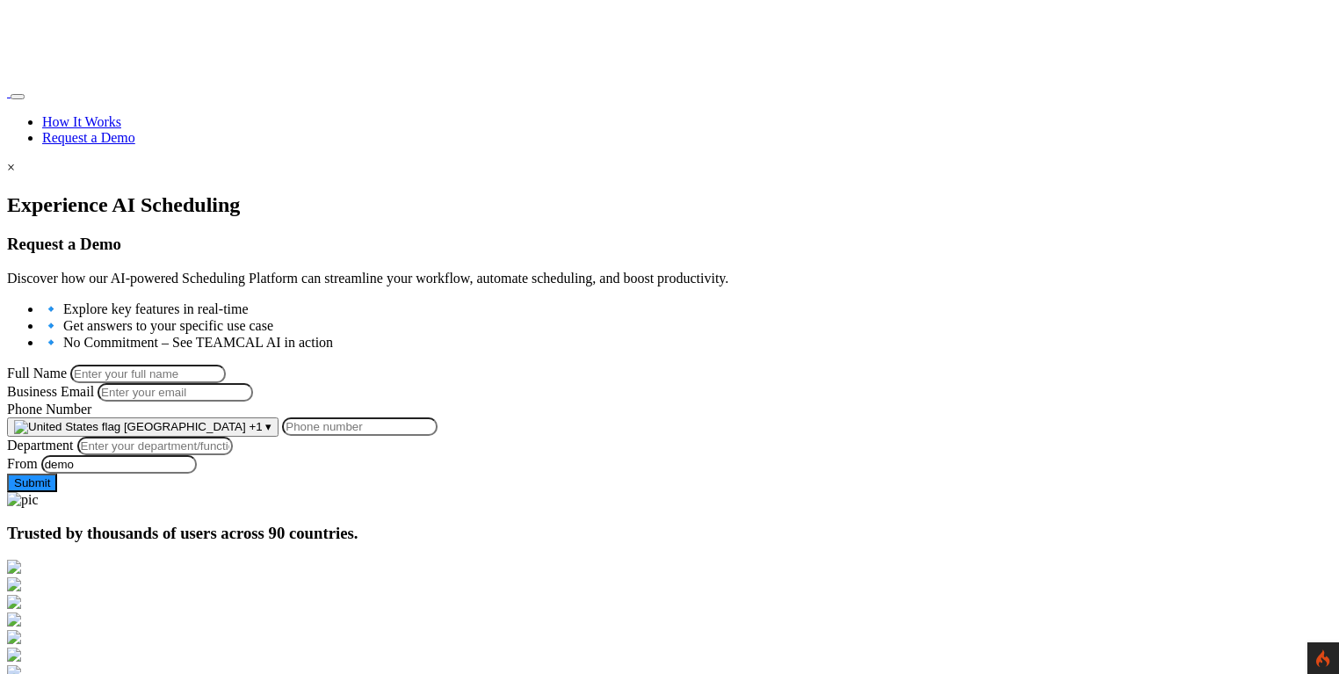
scroll to position [126, 0]
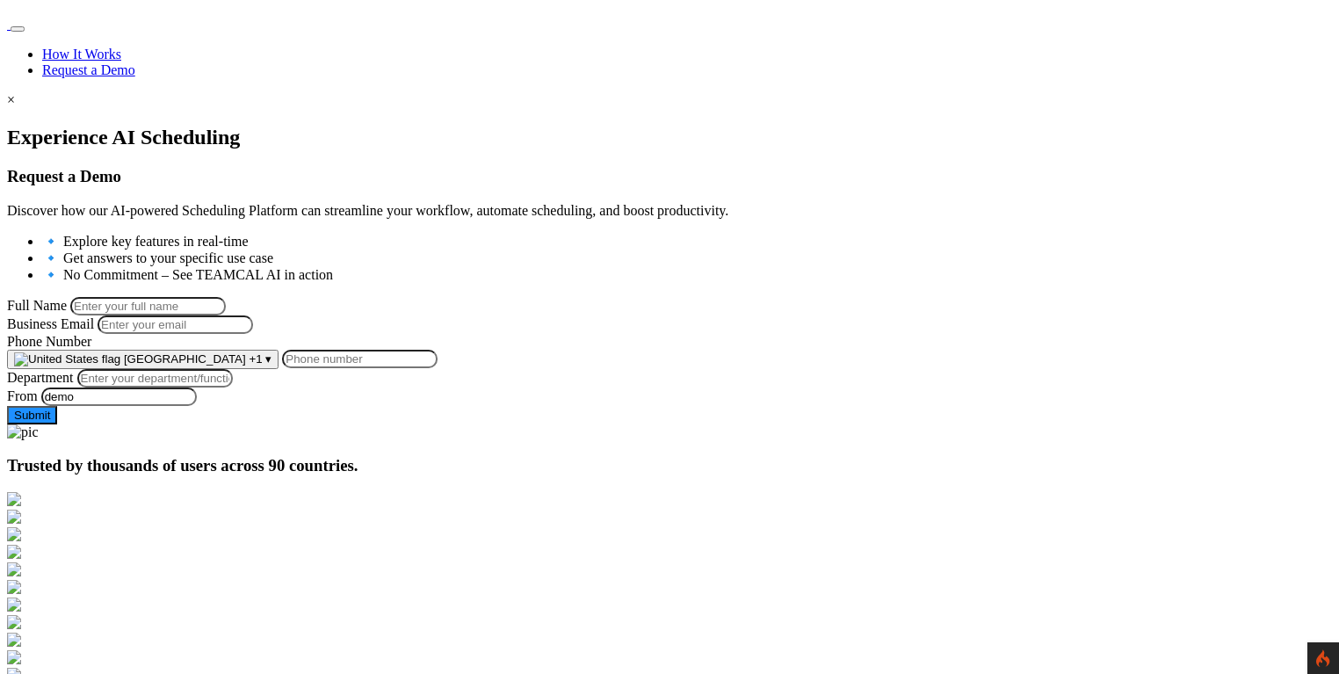
click at [438, 368] on input "Phone Number" at bounding box center [360, 359] width 156 height 18
click at [246, 365] on span "[GEOGRAPHIC_DATA]" at bounding box center [185, 358] width 122 height 13
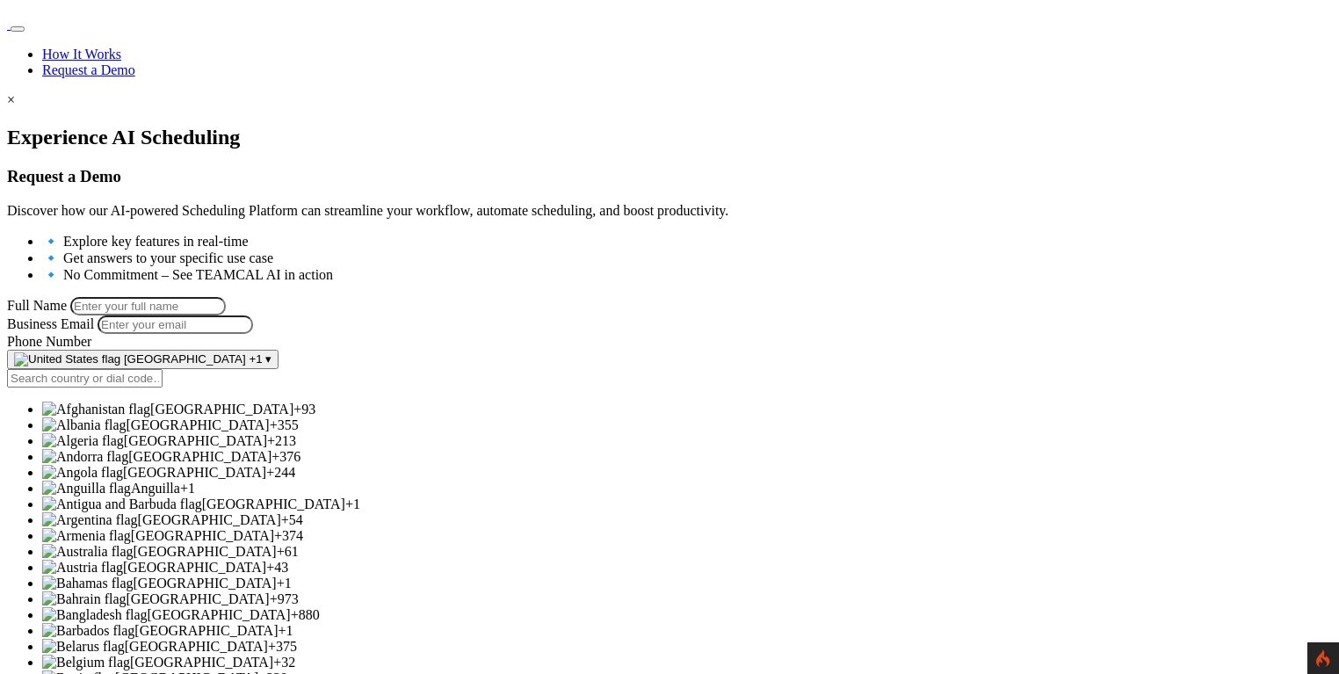
click at [293, 416] on span "[GEOGRAPHIC_DATA]" at bounding box center [221, 409] width 143 height 15
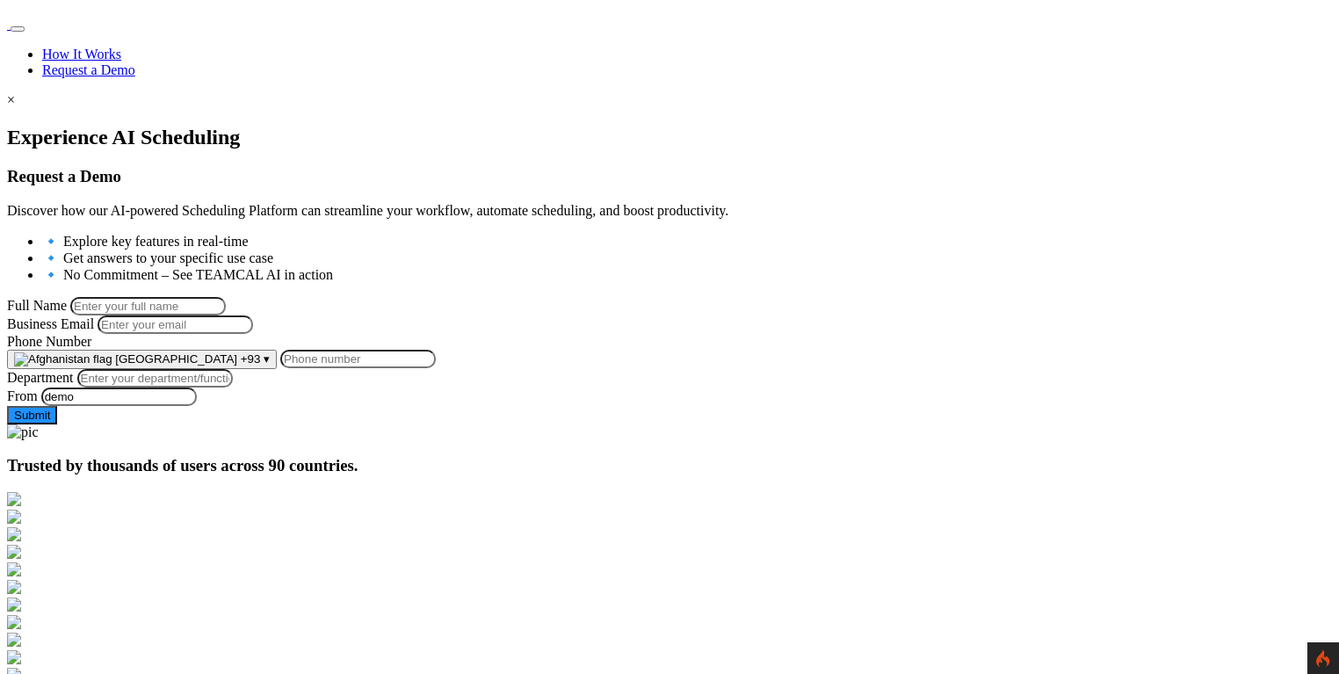
click at [436, 368] on input "Phone Number" at bounding box center [358, 359] width 156 height 18
type input "19258784161"
type input "[PERSON_NAME]"
type input "[EMAIL_ADDRESS][DOMAIN_NAME]"
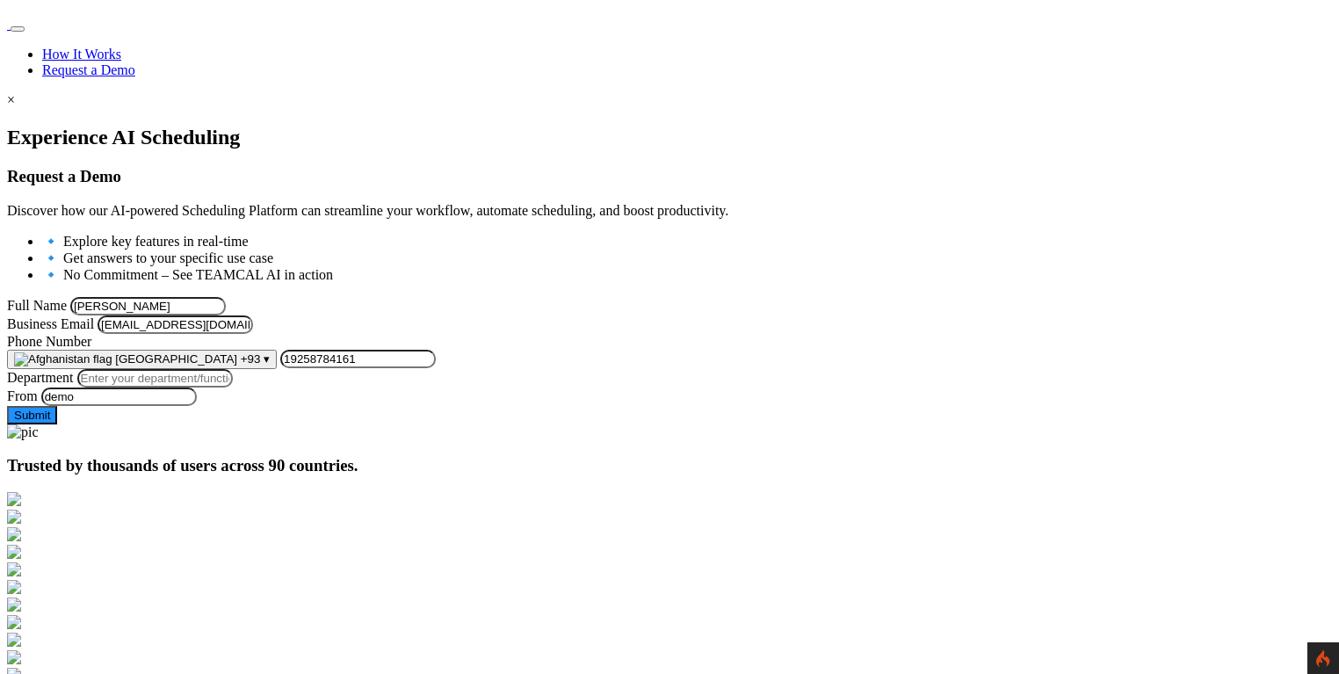
drag, startPoint x: 529, startPoint y: 443, endPoint x: 409, endPoint y: 449, distance: 119.6
click at [409, 368] on input "19258784161" at bounding box center [358, 359] width 156 height 18
click at [436, 368] on input "19258784161" at bounding box center [358, 359] width 156 height 18
drag, startPoint x: 424, startPoint y: 442, endPoint x: 506, endPoint y: 443, distance: 81.7
click at [436, 368] on input "19258784161" at bounding box center [358, 359] width 156 height 18
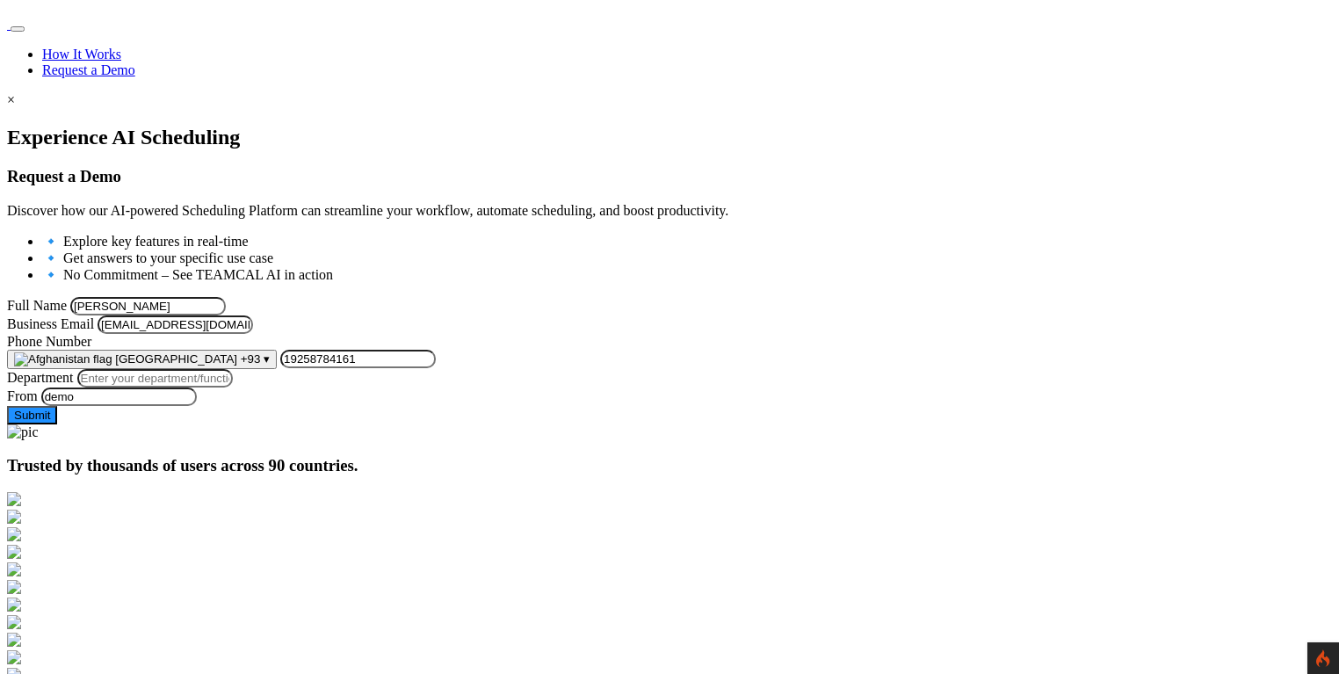
click at [436, 368] on input "19258784161" at bounding box center [358, 359] width 156 height 18
drag, startPoint x: 456, startPoint y: 458, endPoint x: 421, endPoint y: 443, distance: 38.2
click at [421, 368] on input "19258784161" at bounding box center [358, 359] width 156 height 18
drag, startPoint x: 523, startPoint y: 445, endPoint x: 374, endPoint y: 442, distance: 148.5
click at [374, 369] on div "Afghanistan +93 ▾ [GEOGRAPHIC_DATA] +93 [GEOGRAPHIC_DATA] +355 [GEOGRAPHIC_DATA…" at bounding box center [669, 359] width 1325 height 19
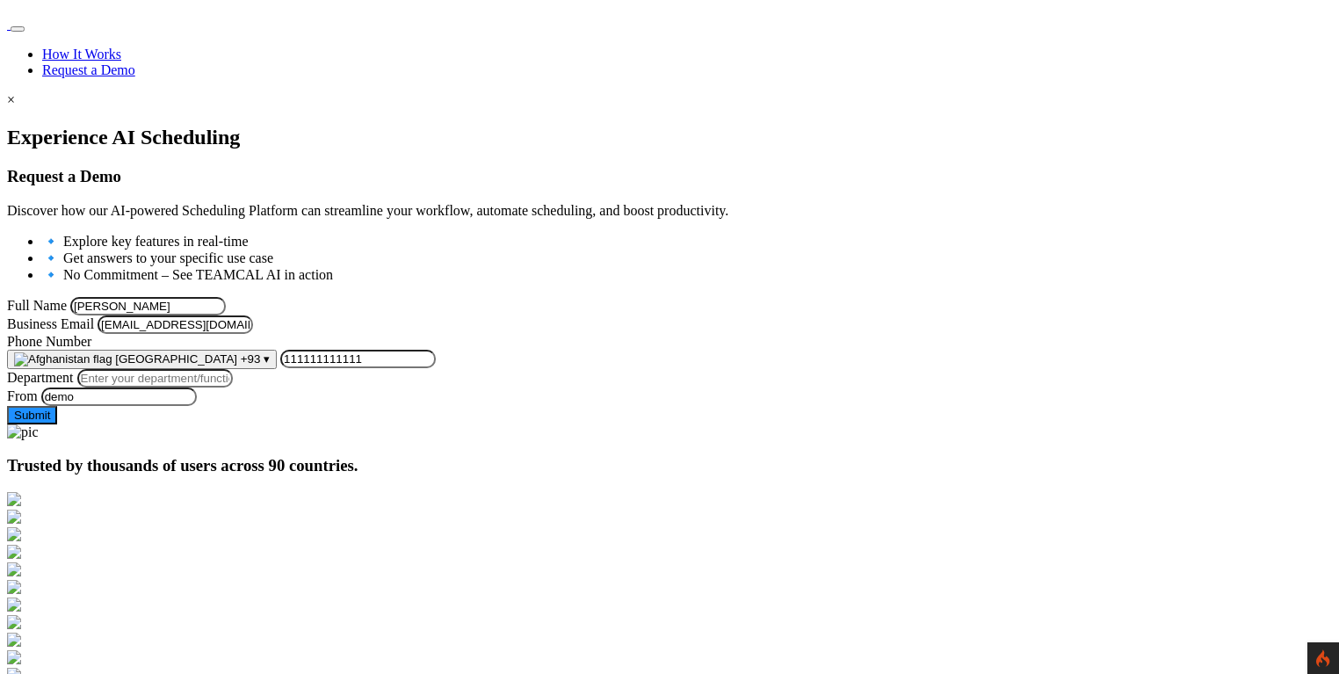
click at [436, 368] on input "111111111111" at bounding box center [358, 359] width 156 height 18
type input "111111111111"
click at [233, 387] on input "Department" at bounding box center [155, 378] width 156 height 18
type input "Managment"
click at [140, 126] on div at bounding box center [669, 126] width 1325 height 0
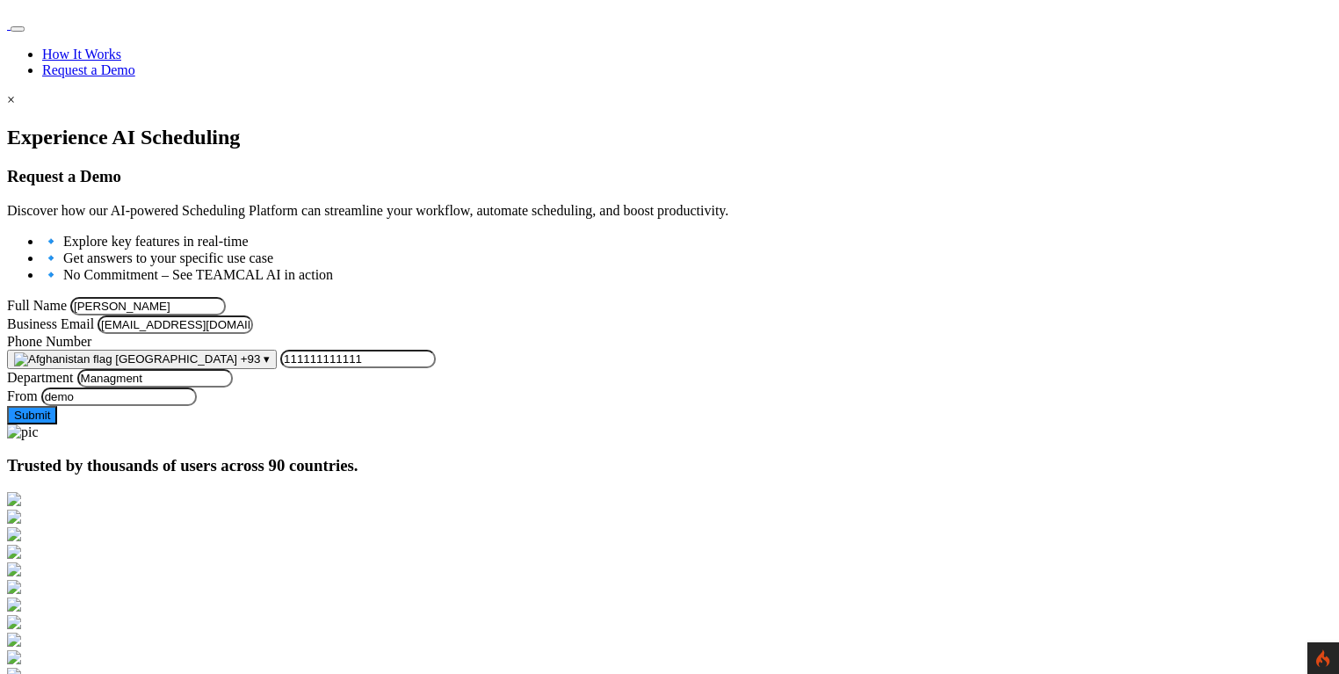
drag, startPoint x: 446, startPoint y: 373, endPoint x: 119, endPoint y: 378, distance: 327.7
click at [83, 374] on section "Experience AI Scheduling Request a Demo Discover how our AI-powered Scheduling …" at bounding box center [669, 283] width 1325 height 315
type input "george.burin@comcast.net"
click at [186, 418] on div "Experience AI Scheduling Request a Demo Discover how our AI-powered Scheduling …" at bounding box center [669, 275] width 1325 height 299
drag, startPoint x: 353, startPoint y: 297, endPoint x: 104, endPoint y: 300, distance: 249.5
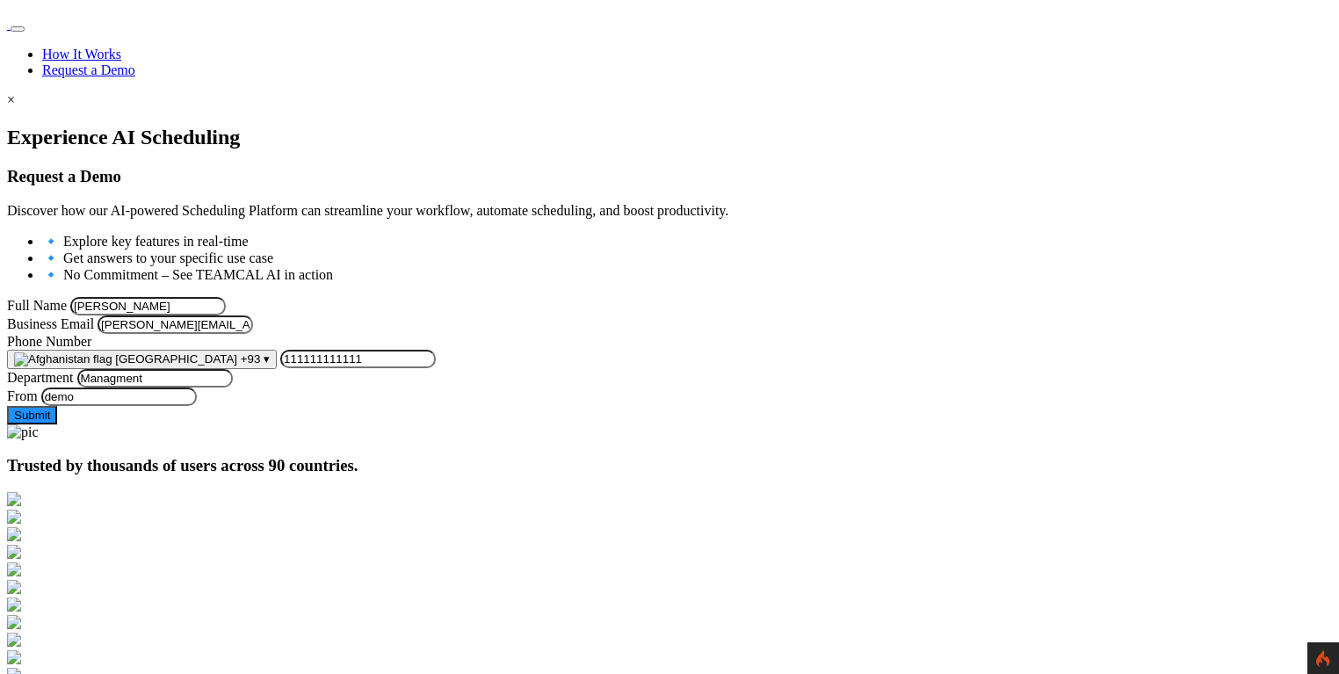
click at [73, 293] on section "Experience AI Scheduling Request a Demo Discover how our AI-powered Scheduling …" at bounding box center [669, 283] width 1325 height 315
type input "George Burin"
click at [116, 126] on div at bounding box center [669, 126] width 1325 height 0
click at [57, 424] on button "Submit" at bounding box center [32, 415] width 50 height 18
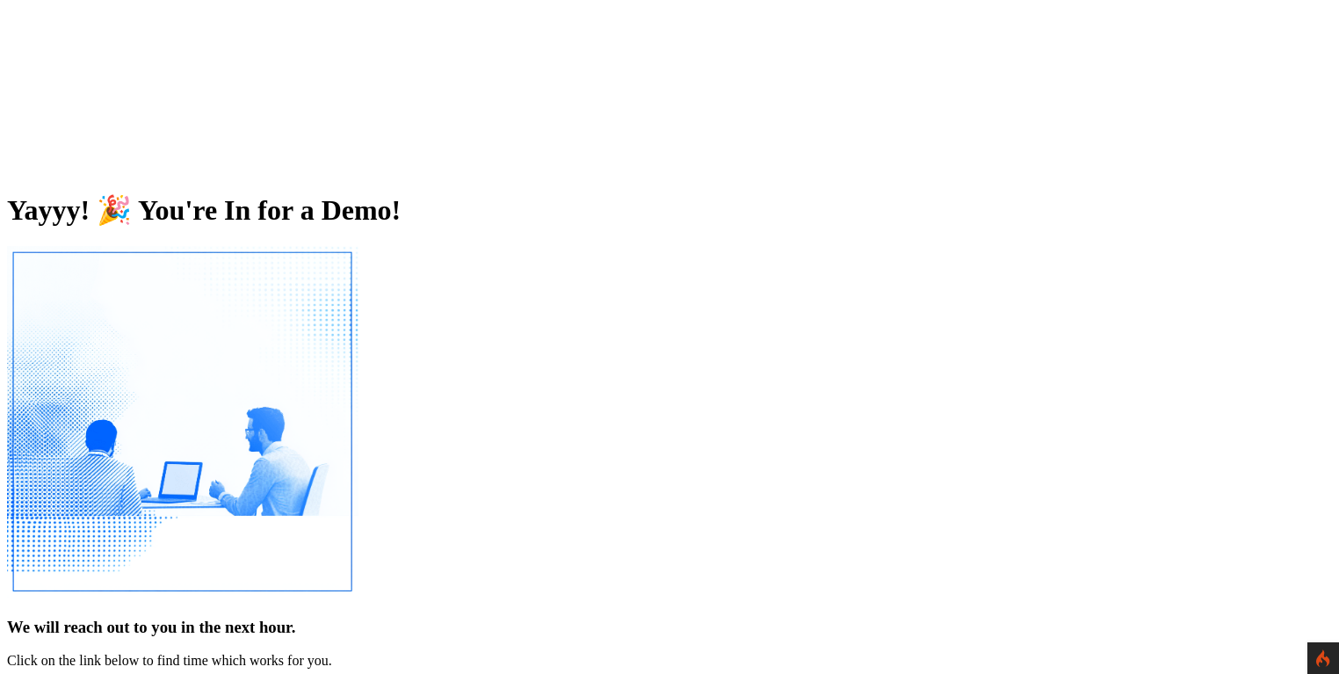
click at [1004, 422] on div at bounding box center [669, 423] width 1325 height 355
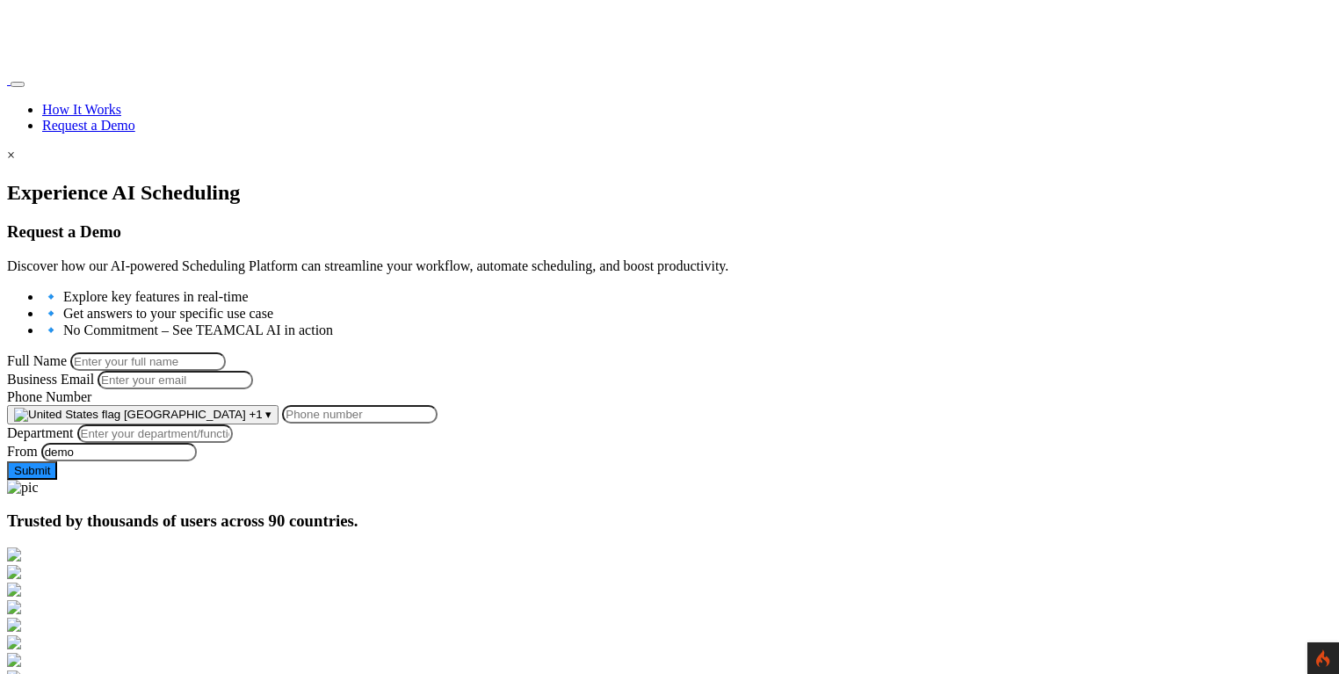
scroll to position [144, 0]
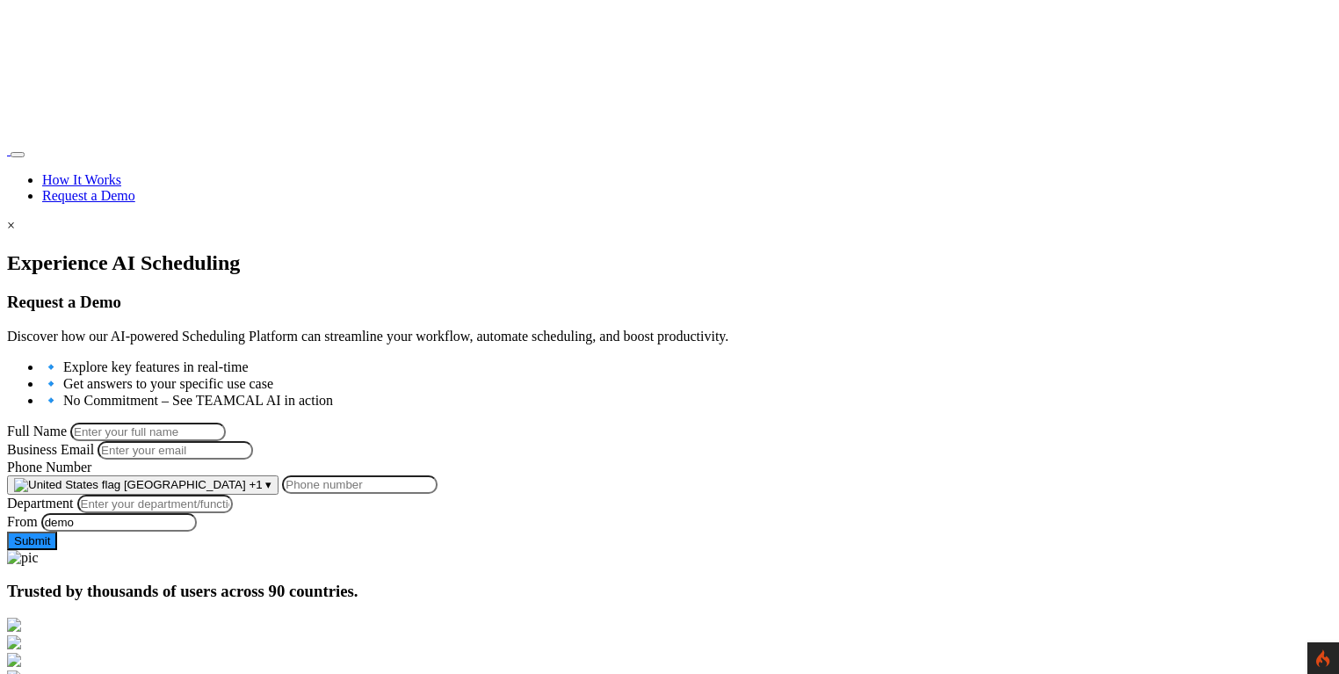
scroll to position [144, 0]
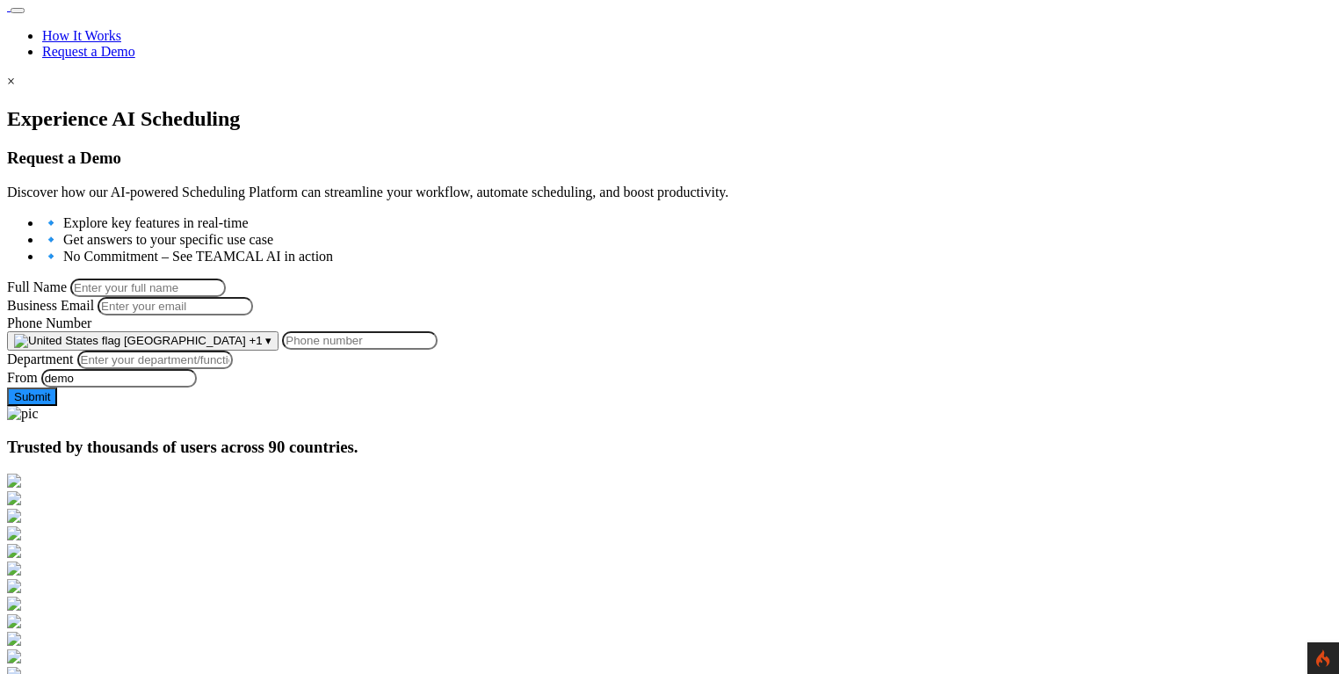
click at [262, 347] on span "+1" at bounding box center [255, 340] width 13 height 13
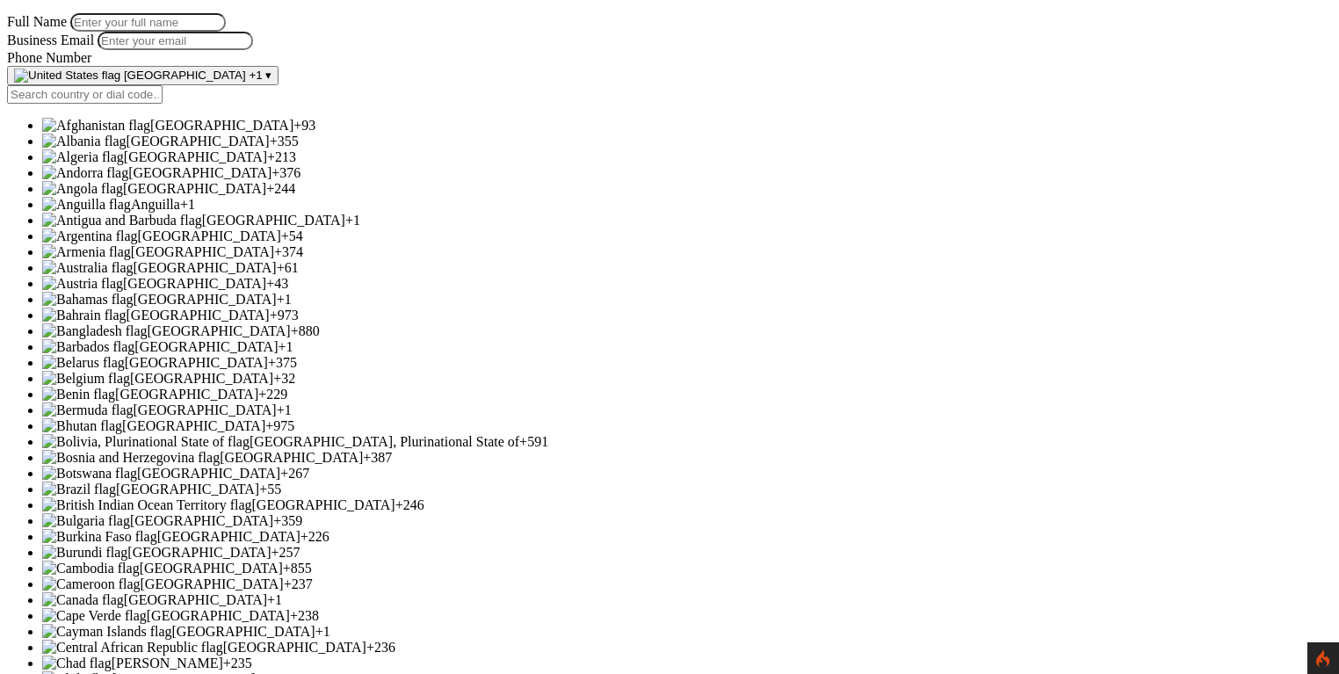
scroll to position [5122, 0]
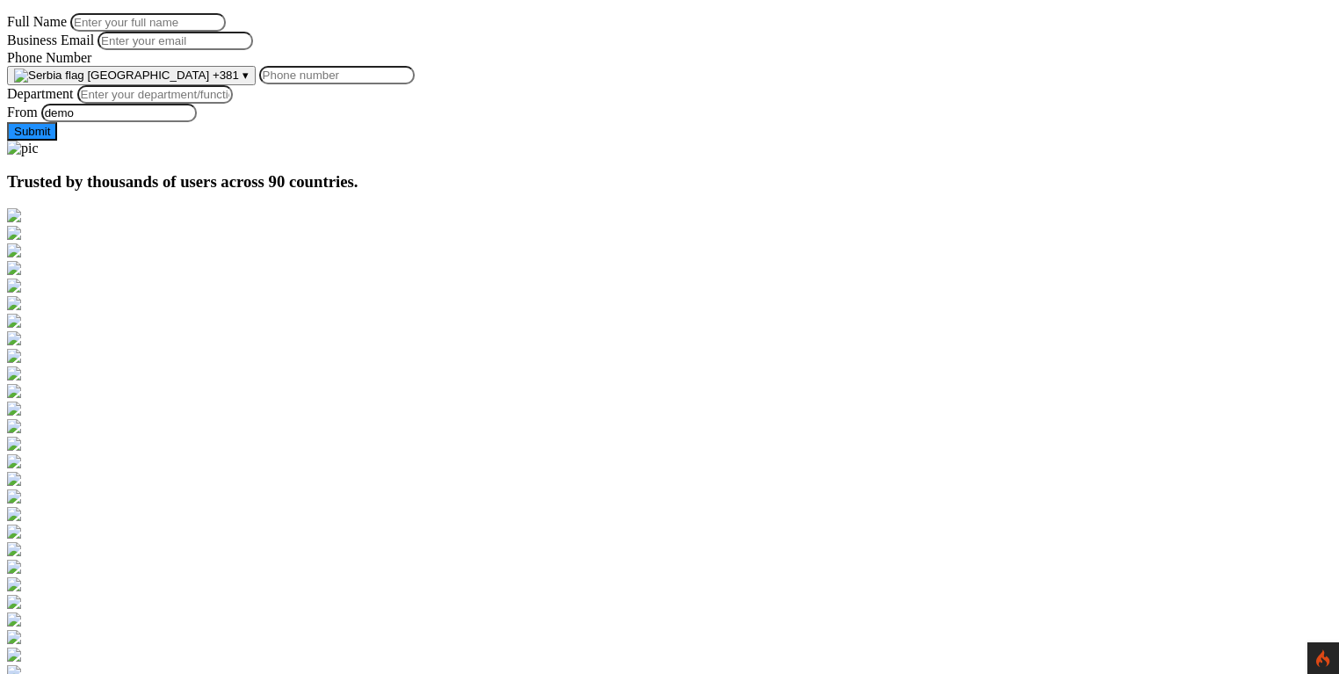
click at [415, 84] on input "Phone Number" at bounding box center [337, 75] width 156 height 18
click at [213, 110] on form "Full Name Business Email Phone Number Serbia +381 ▾ Afghanistan +93 Albania +35…" at bounding box center [669, 76] width 1325 height 127
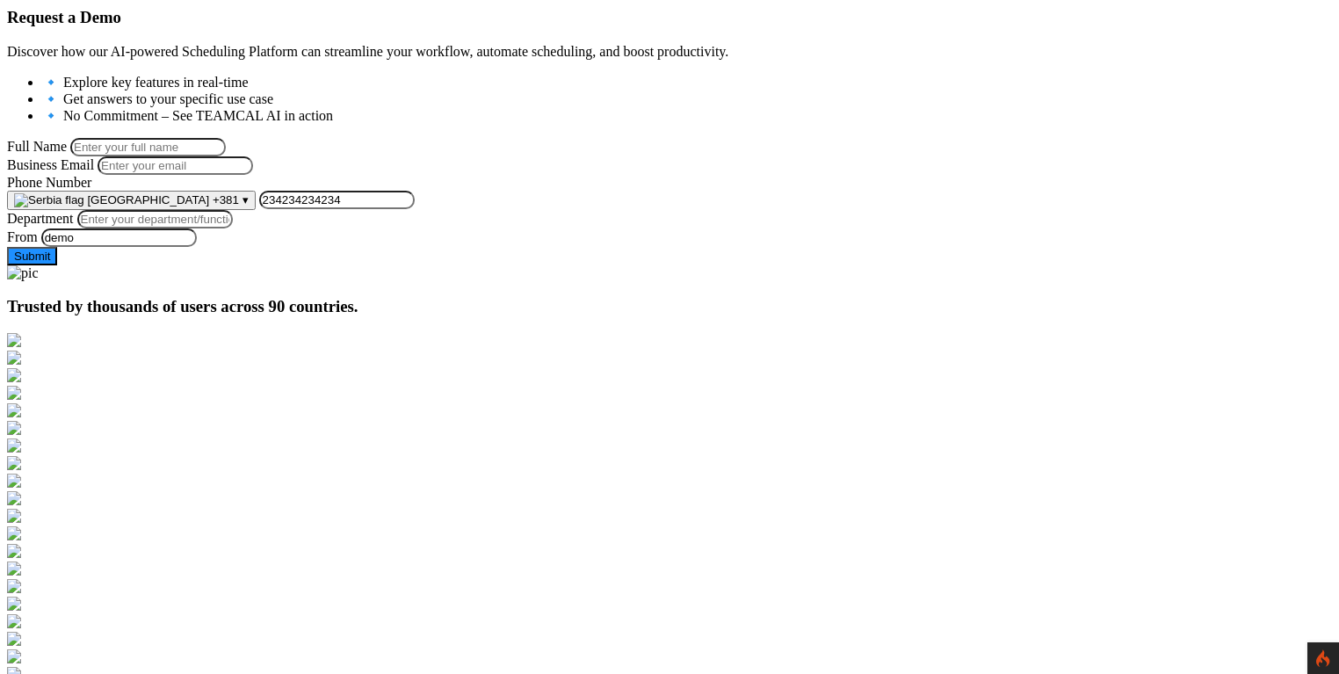
click at [209, 206] on span "[GEOGRAPHIC_DATA]" at bounding box center [148, 199] width 122 height 13
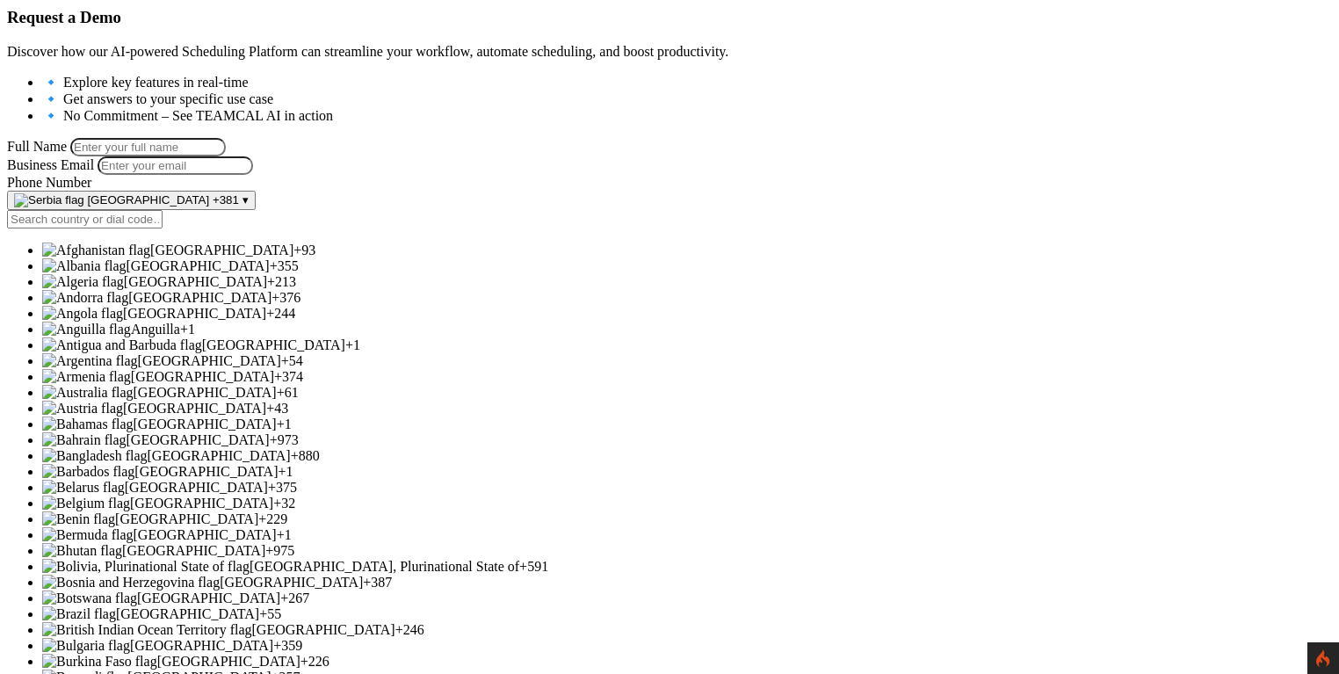
scroll to position [6353, 0]
type input "2342342342"
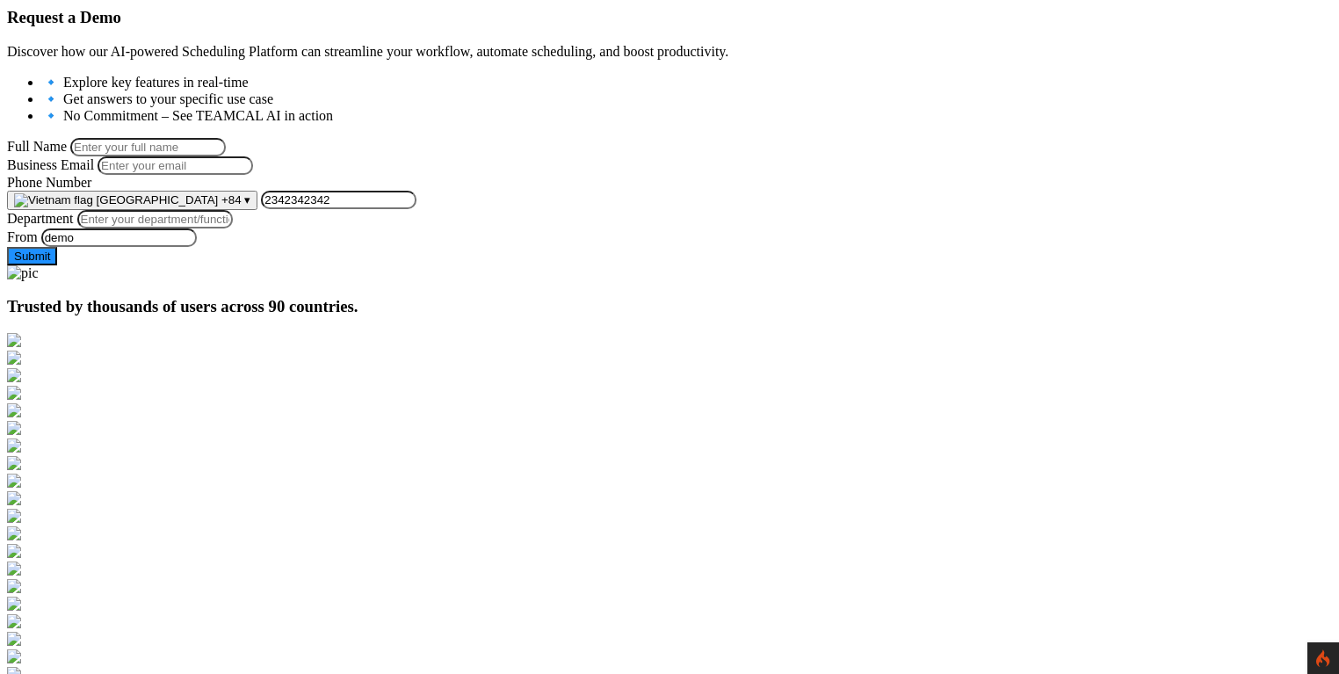
click at [219, 206] on span "Vietnam" at bounding box center [158, 199] width 122 height 13
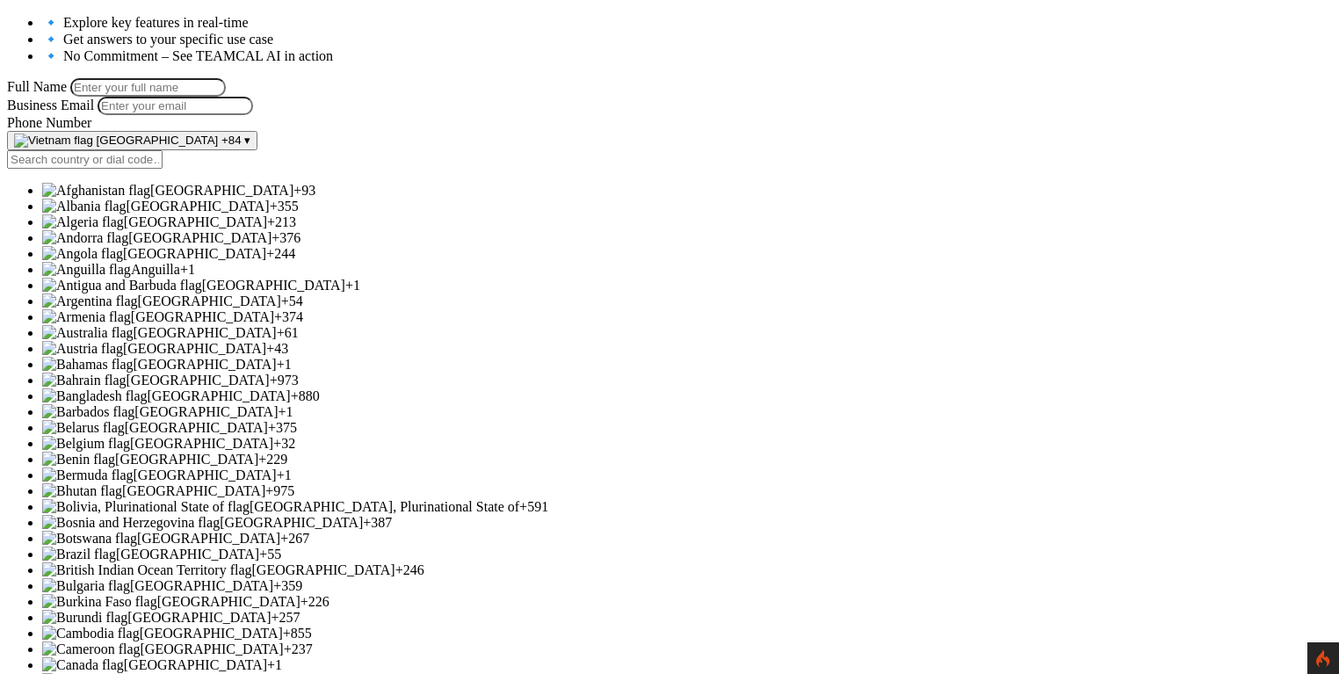
scroll to position [344, 0]
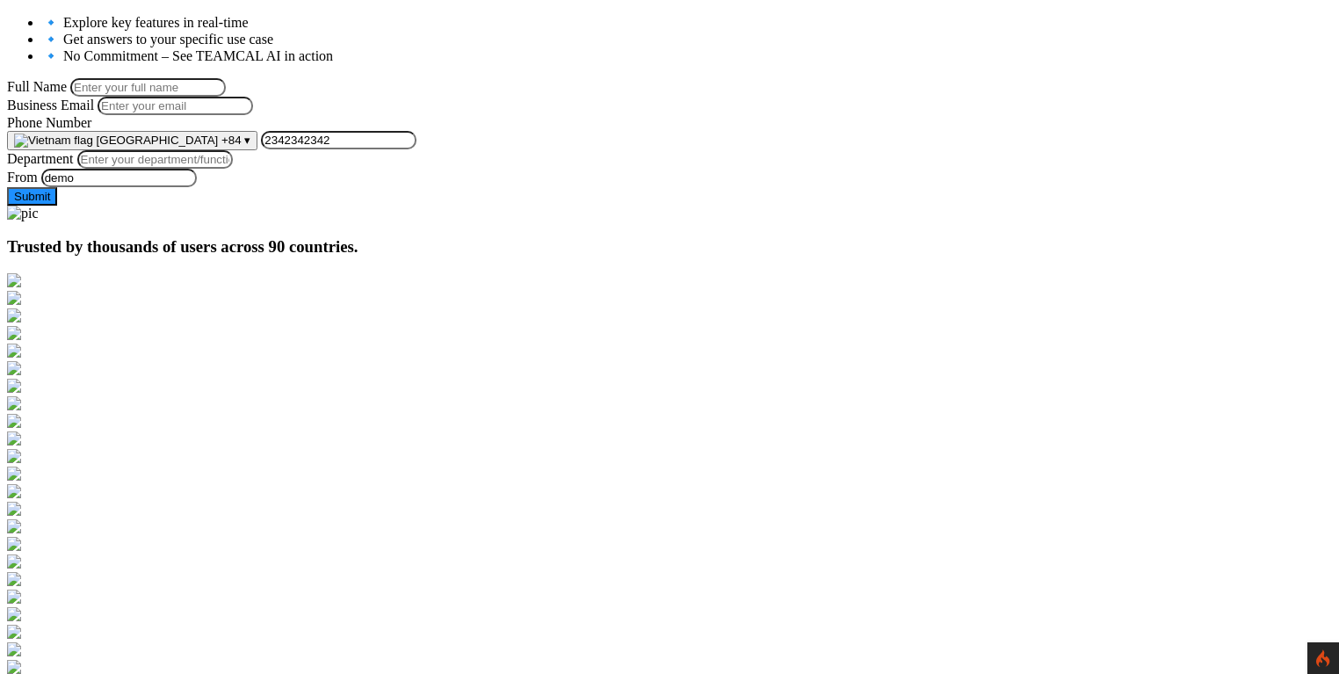
click at [242, 147] on span "+84" at bounding box center [231, 140] width 20 height 13
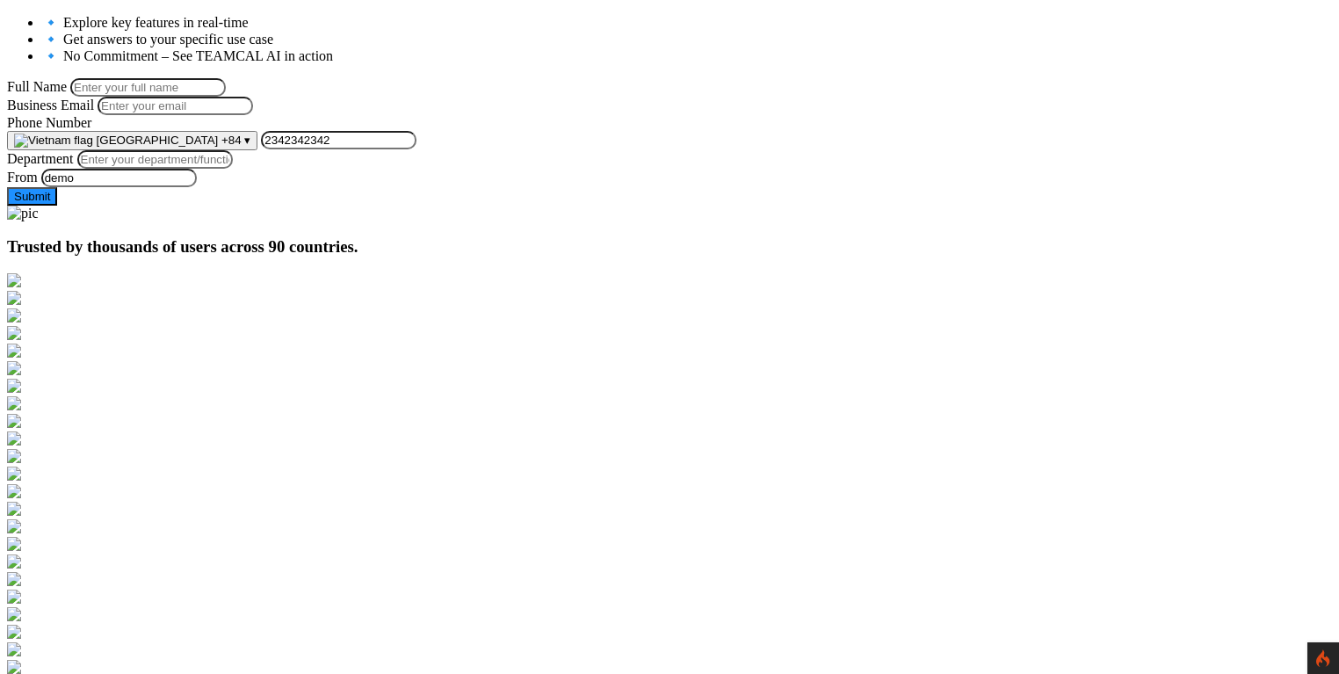
click at [219, 147] on span "[GEOGRAPHIC_DATA]" at bounding box center [158, 140] width 122 height 13
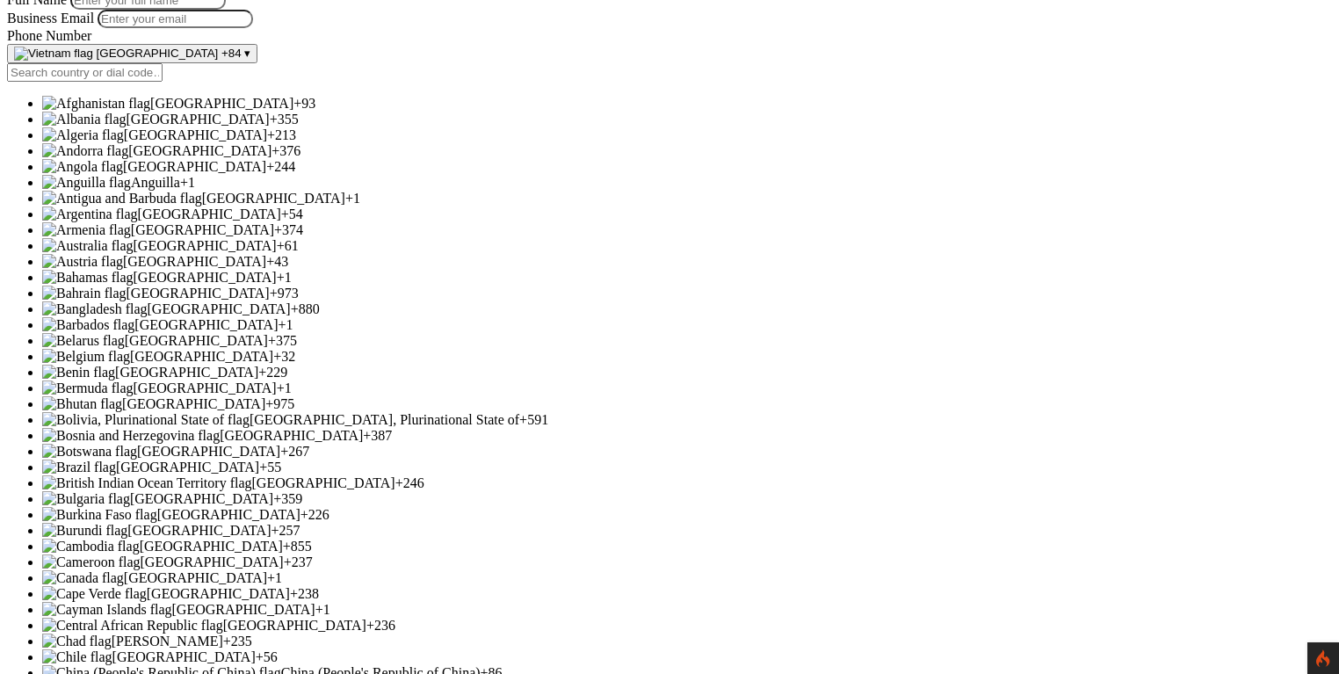
scroll to position [5140, 0]
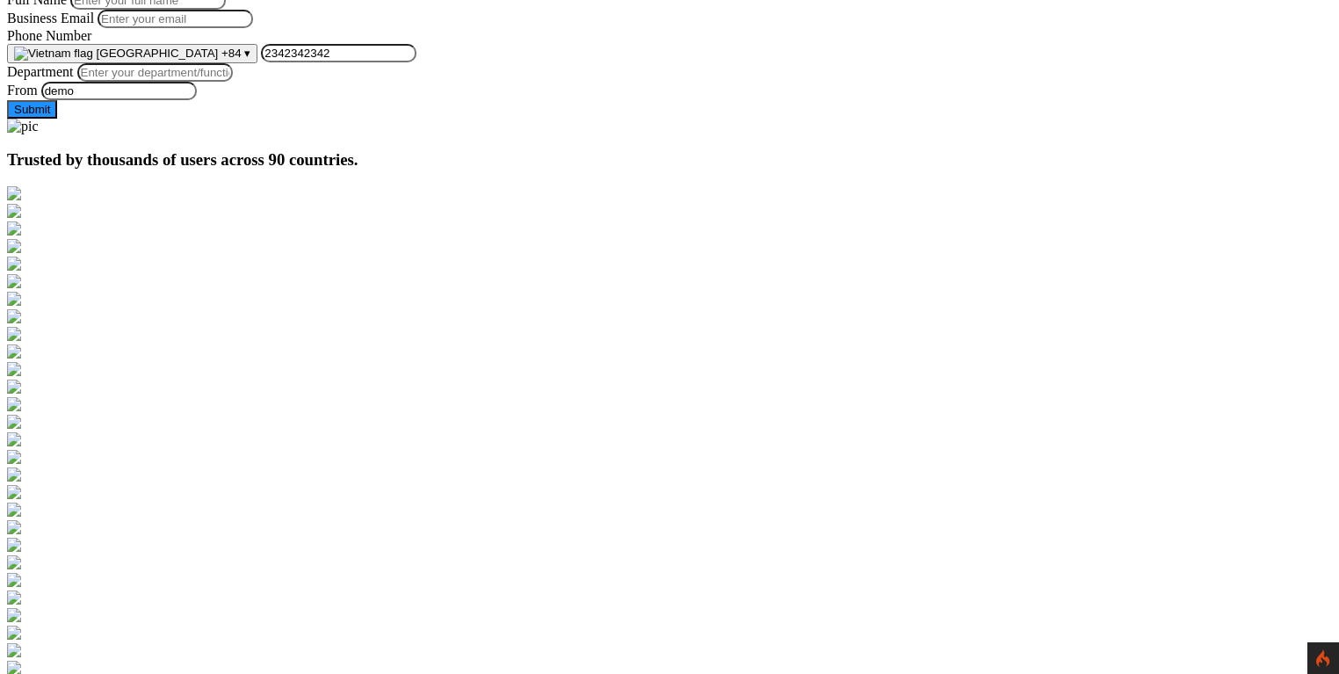
click at [219, 60] on span "[GEOGRAPHIC_DATA]" at bounding box center [158, 53] width 122 height 13
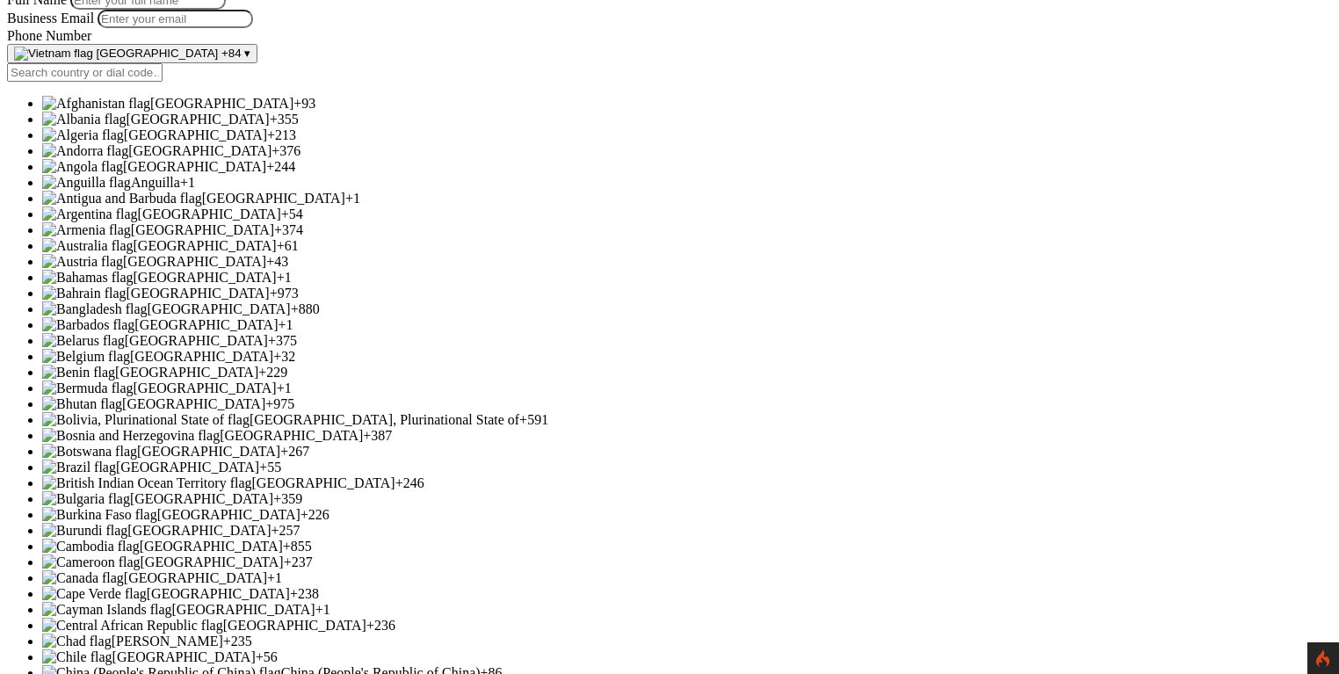
scroll to position [4612, 0]
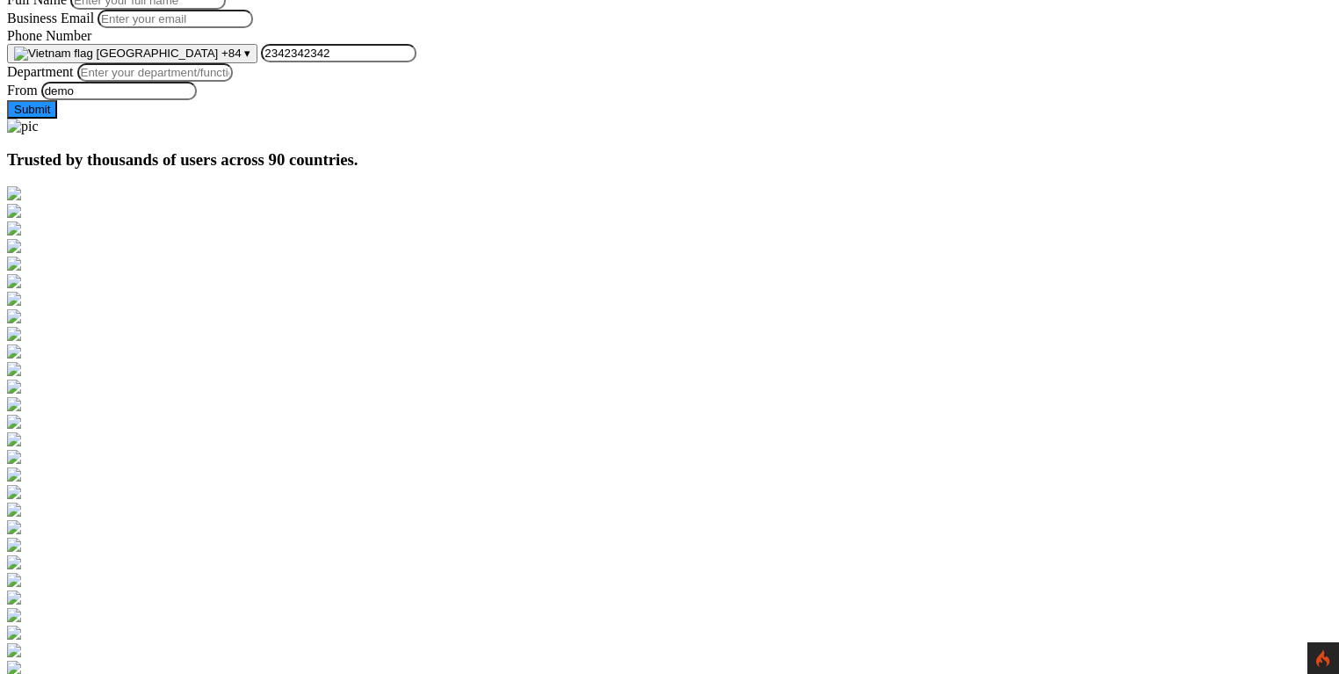
click at [219, 60] on span "[GEOGRAPHIC_DATA]" at bounding box center [158, 53] width 122 height 13
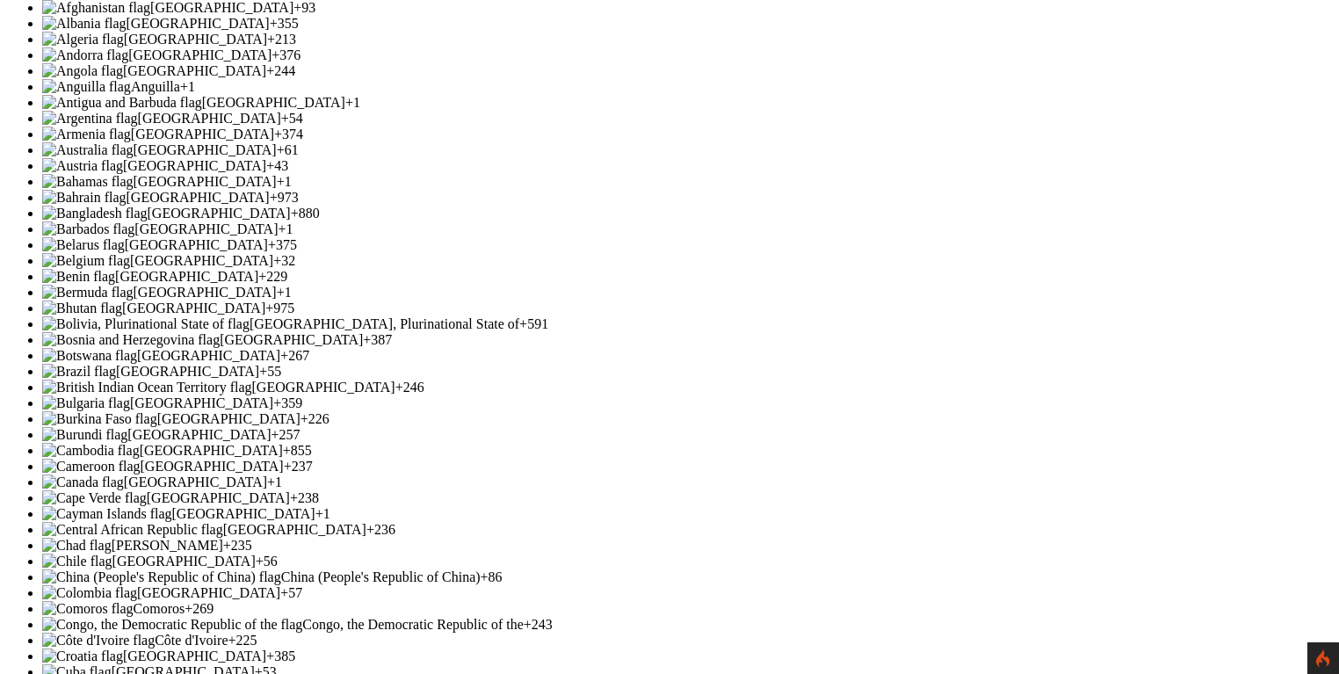
scroll to position [4514, 0]
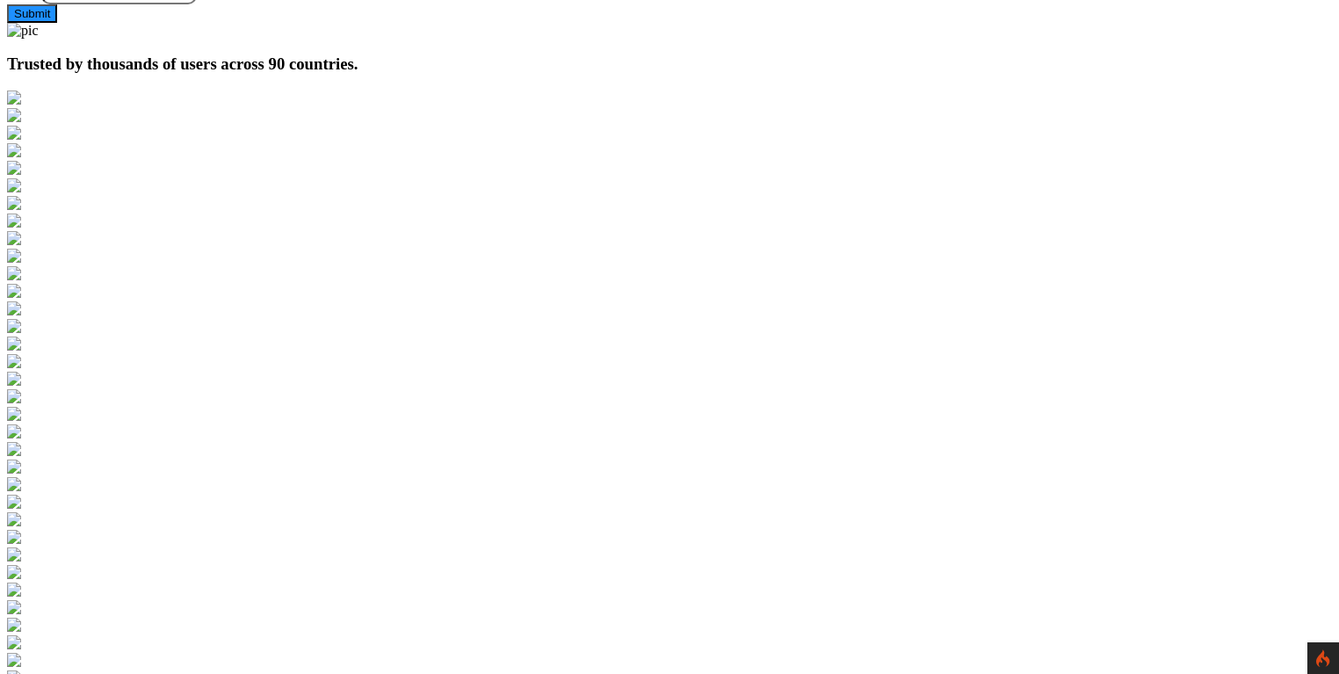
scroll to position [314, 0]
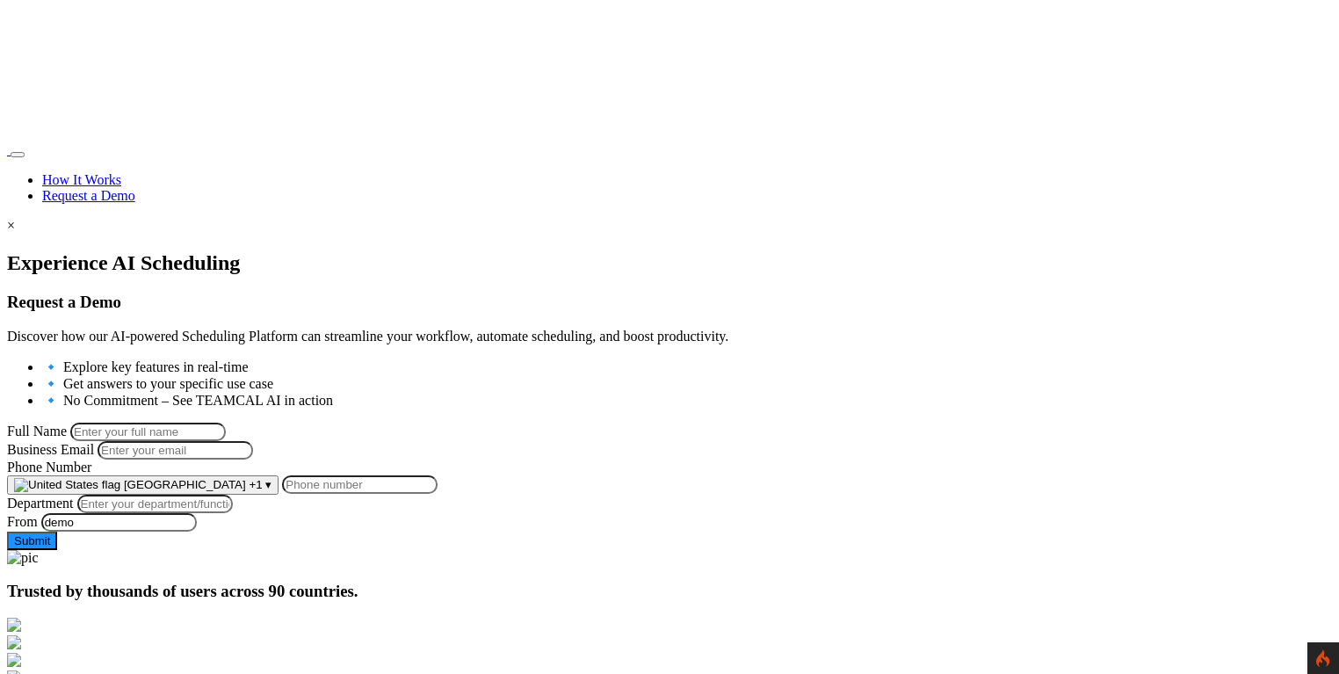
scroll to position [314, 0]
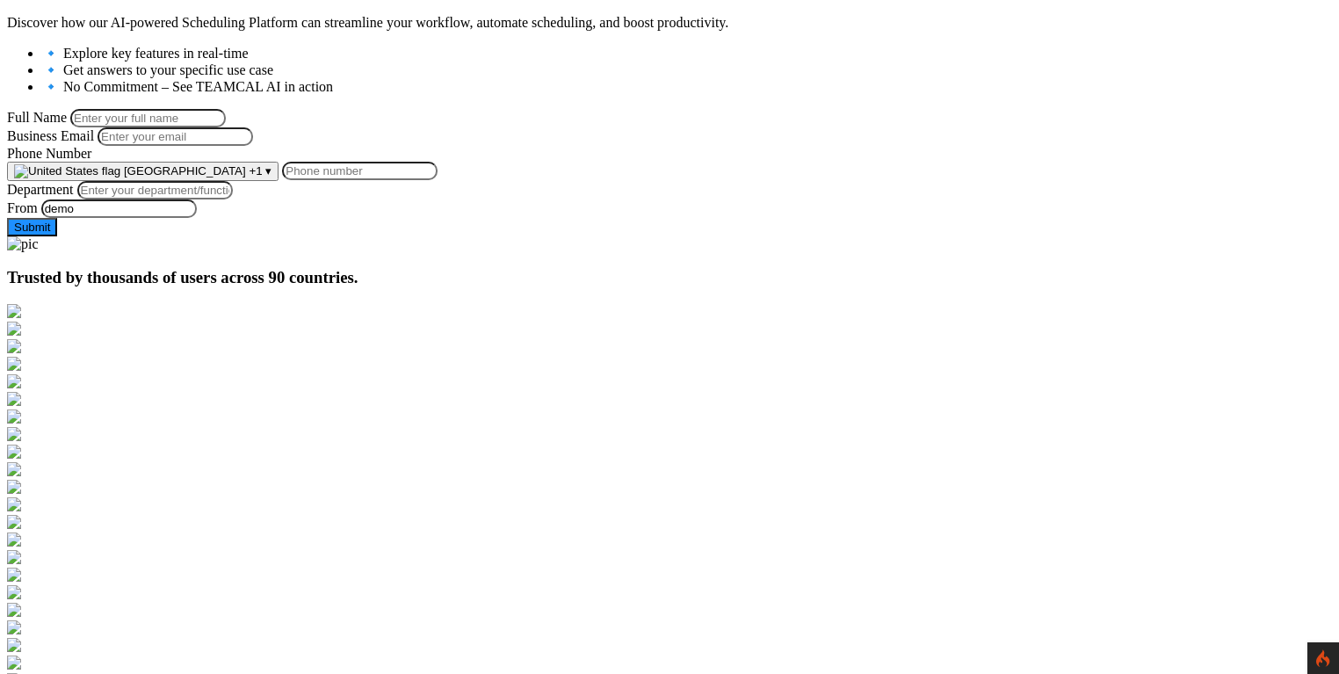
click at [246, 177] on span "[GEOGRAPHIC_DATA]" at bounding box center [185, 170] width 122 height 13
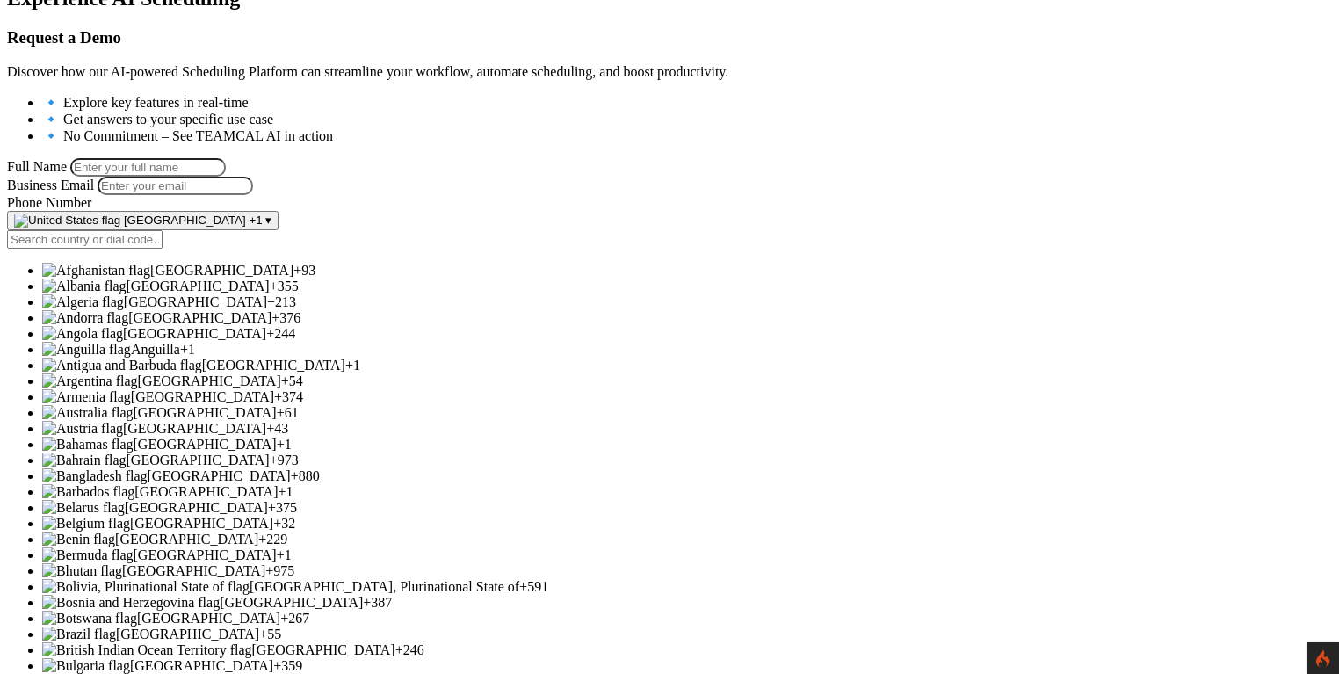
scroll to position [6354, 0]
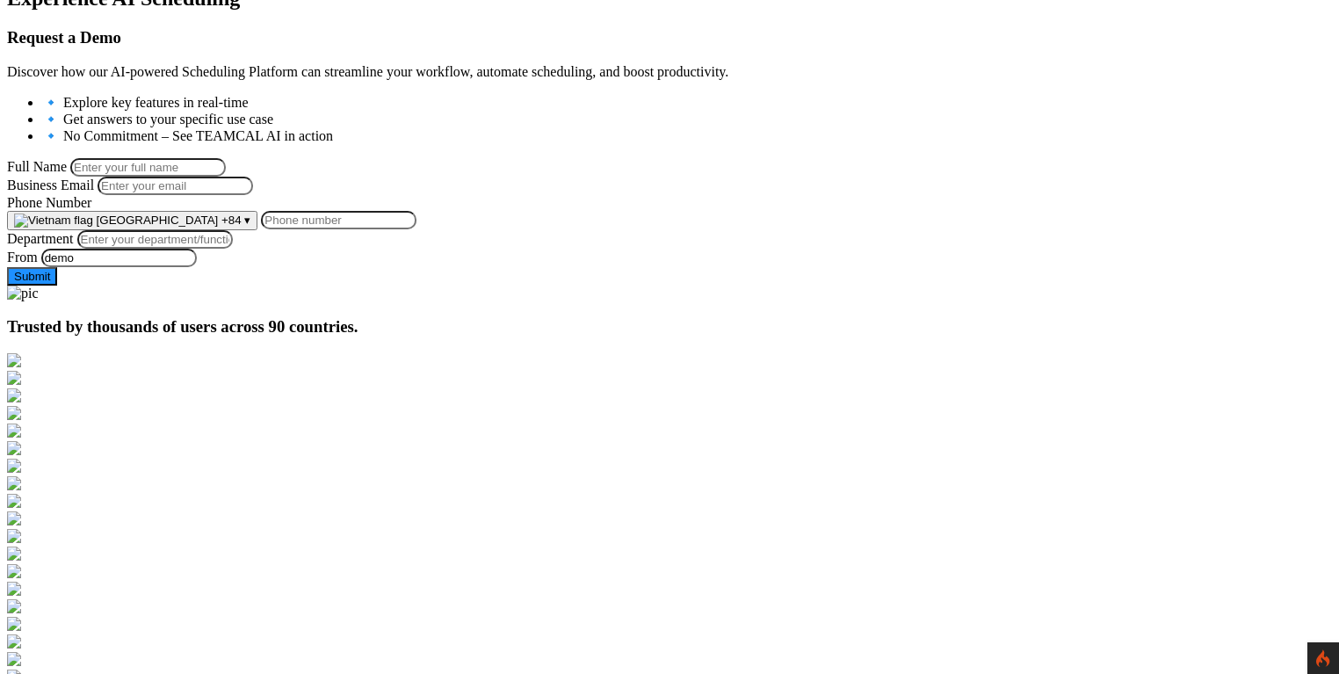
click at [416, 229] on input "Phone Number" at bounding box center [339, 220] width 156 height 18
type input "2342344432"
click at [233, 249] on input "Department" at bounding box center [155, 239] width 156 height 18
type input "Managment"
click at [226, 158] on input "Full Name" at bounding box center [148, 167] width 156 height 18
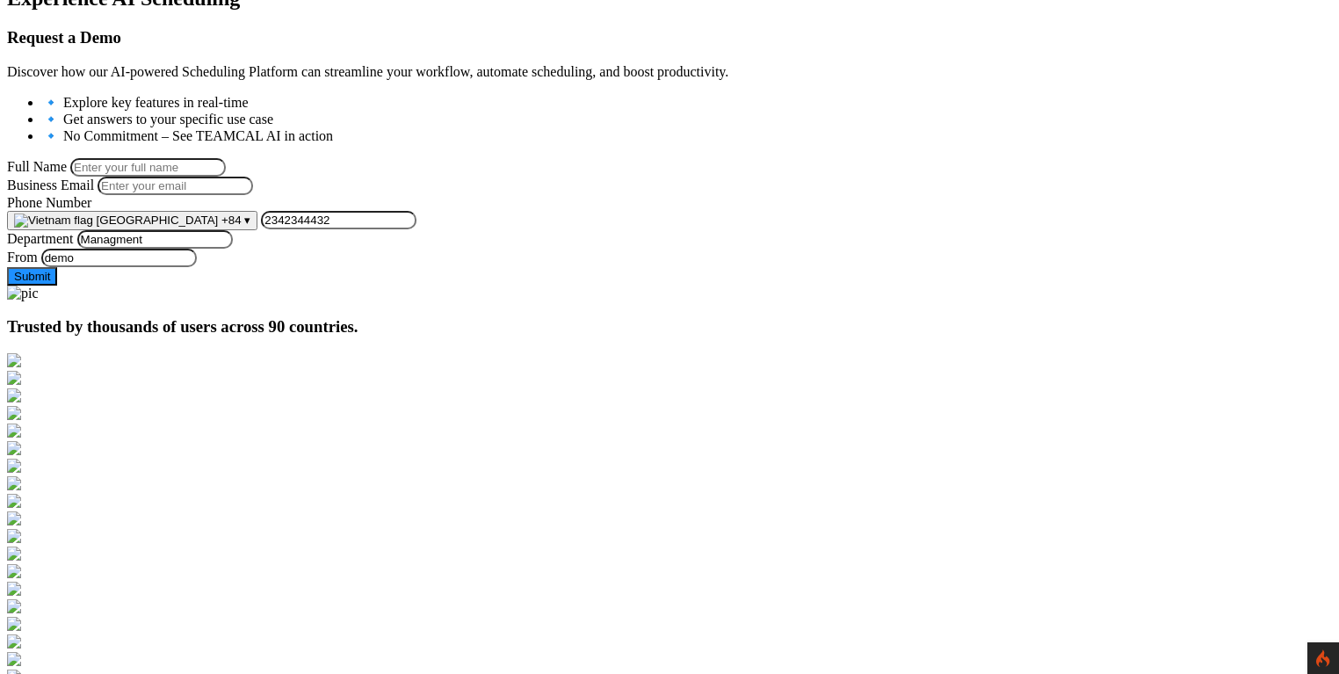
type input "[PERSON_NAME]"
type input "[PERSON_NAME][EMAIL_ADDRESS][PERSON_NAME][DOMAIN_NAME]"
click at [57, 286] on button "Submit" at bounding box center [32, 276] width 50 height 18
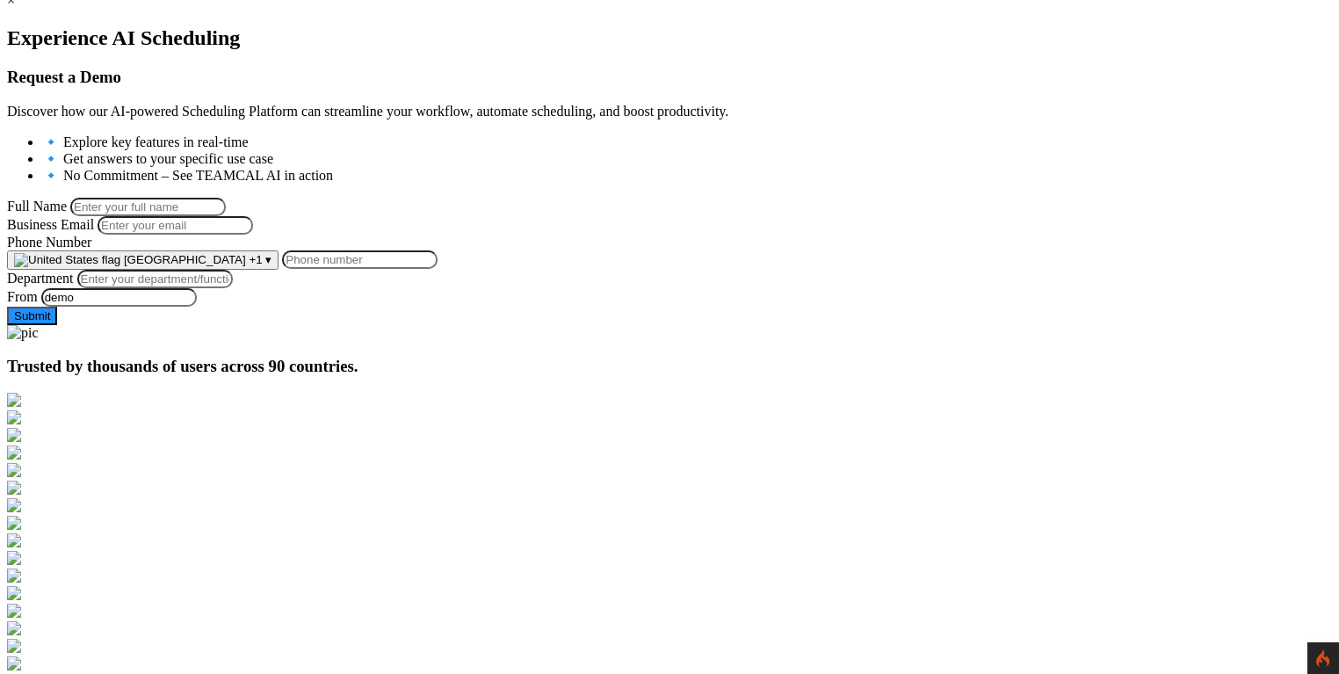
scroll to position [227, 0]
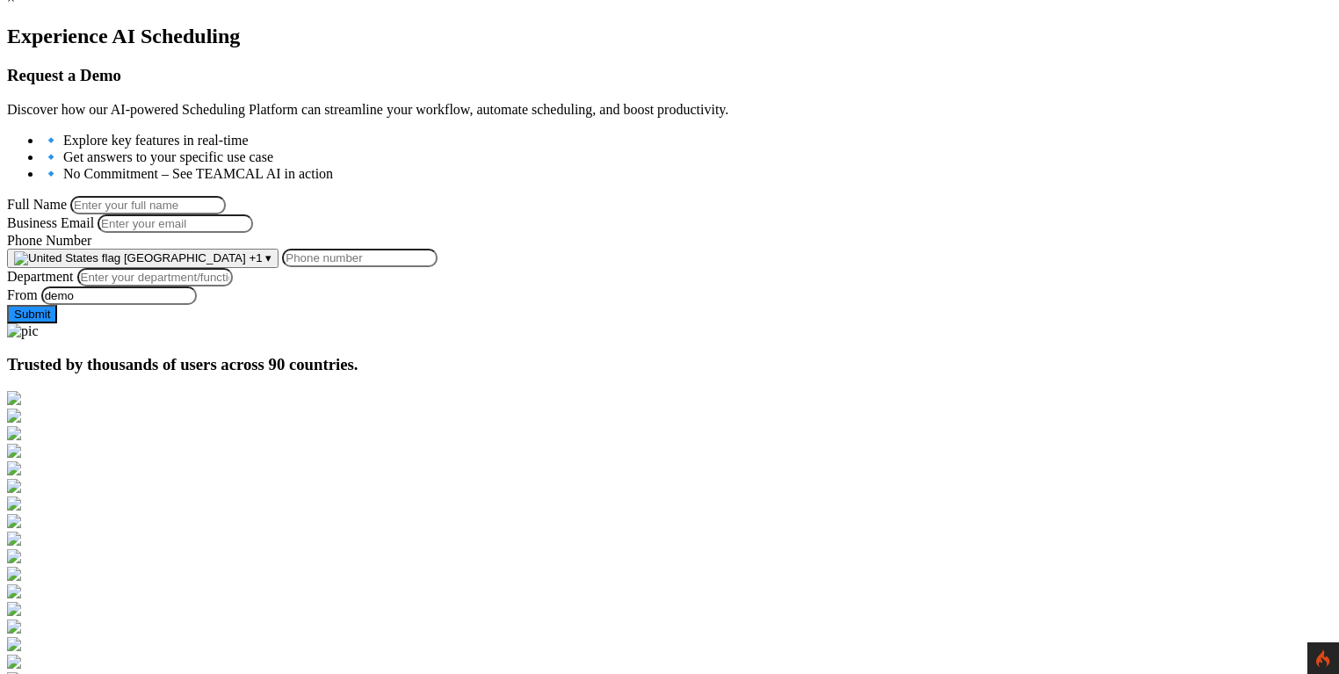
click at [438, 267] on input "Phone Number" at bounding box center [360, 258] width 156 height 18
click at [226, 196] on input "Full Name" at bounding box center [148, 205] width 156 height 18
type input "[PERSON_NAME]"
type input "[PERSON_NAME][EMAIL_ADDRESS][PERSON_NAME][DOMAIN_NAME]"
type input "9258644697"
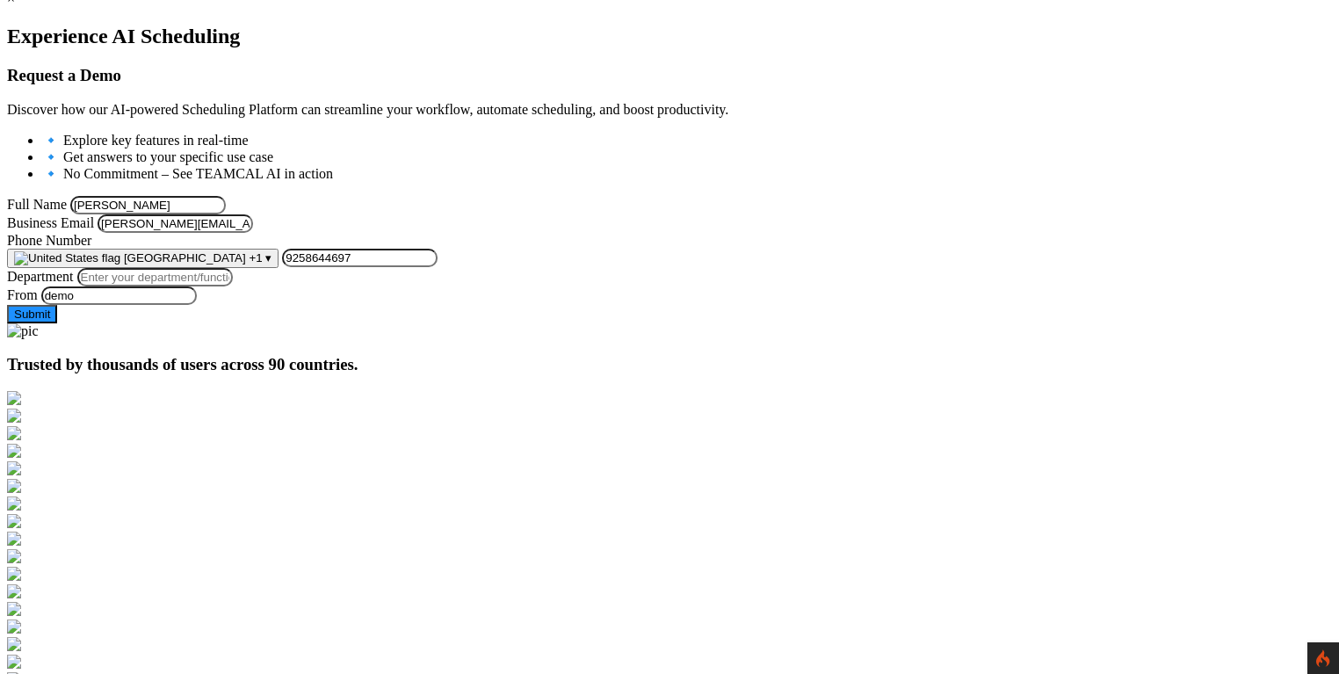
click at [233, 286] on input "Department" at bounding box center [155, 277] width 156 height 18
type input "Managment"
click at [57, 323] on button "Submit" at bounding box center [32, 314] width 50 height 18
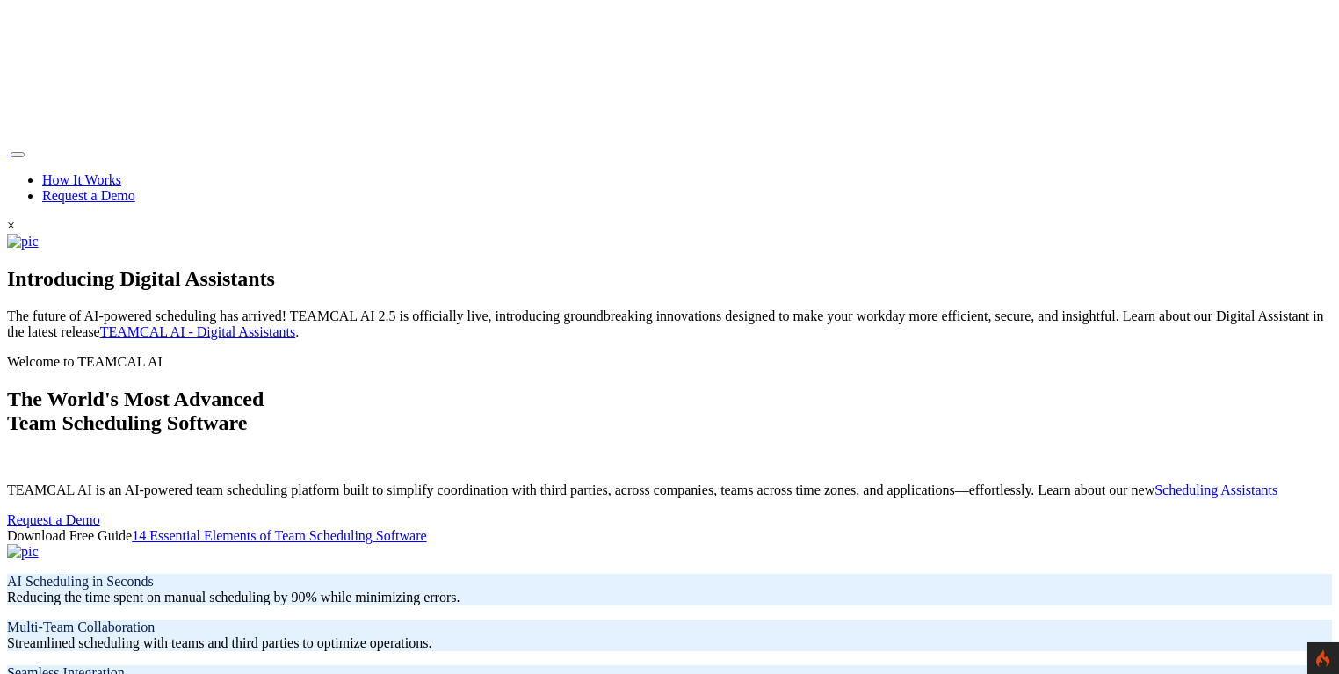
click at [135, 188] on link "Request a Demo" at bounding box center [88, 195] width 93 height 15
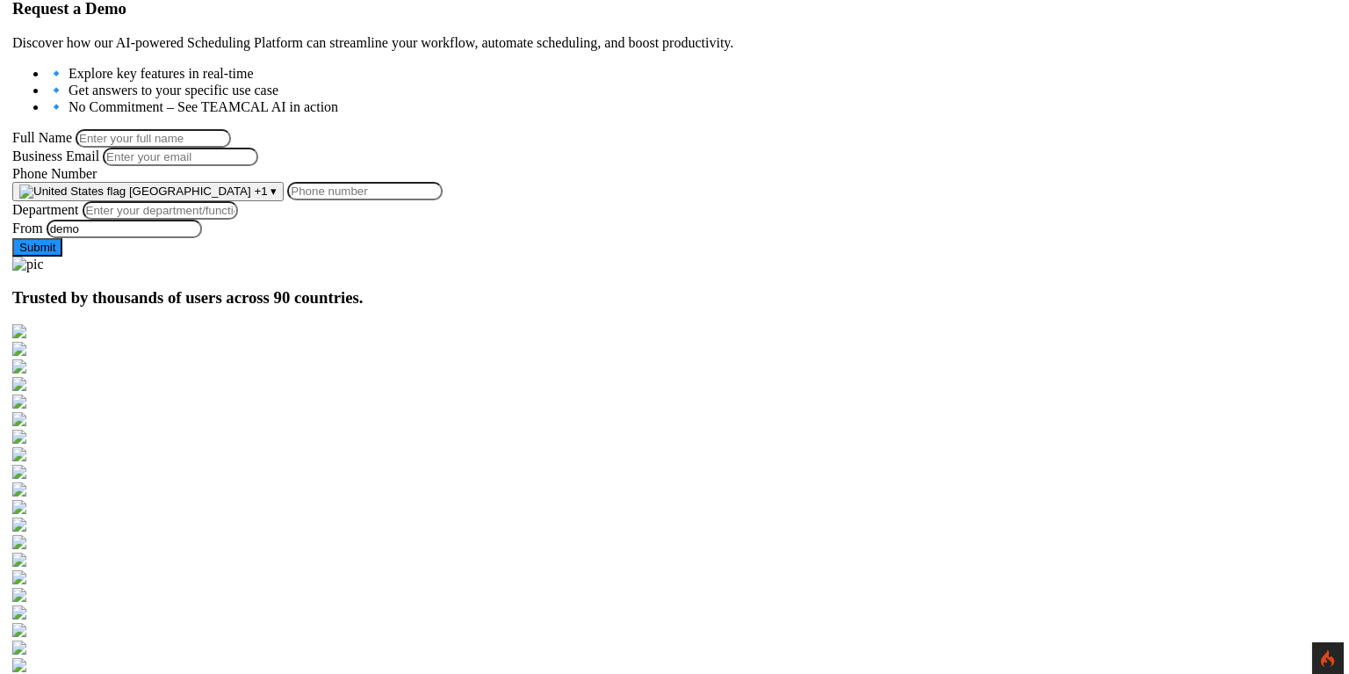
scroll to position [291, 0]
